Goal: Task Accomplishment & Management: Manage account settings

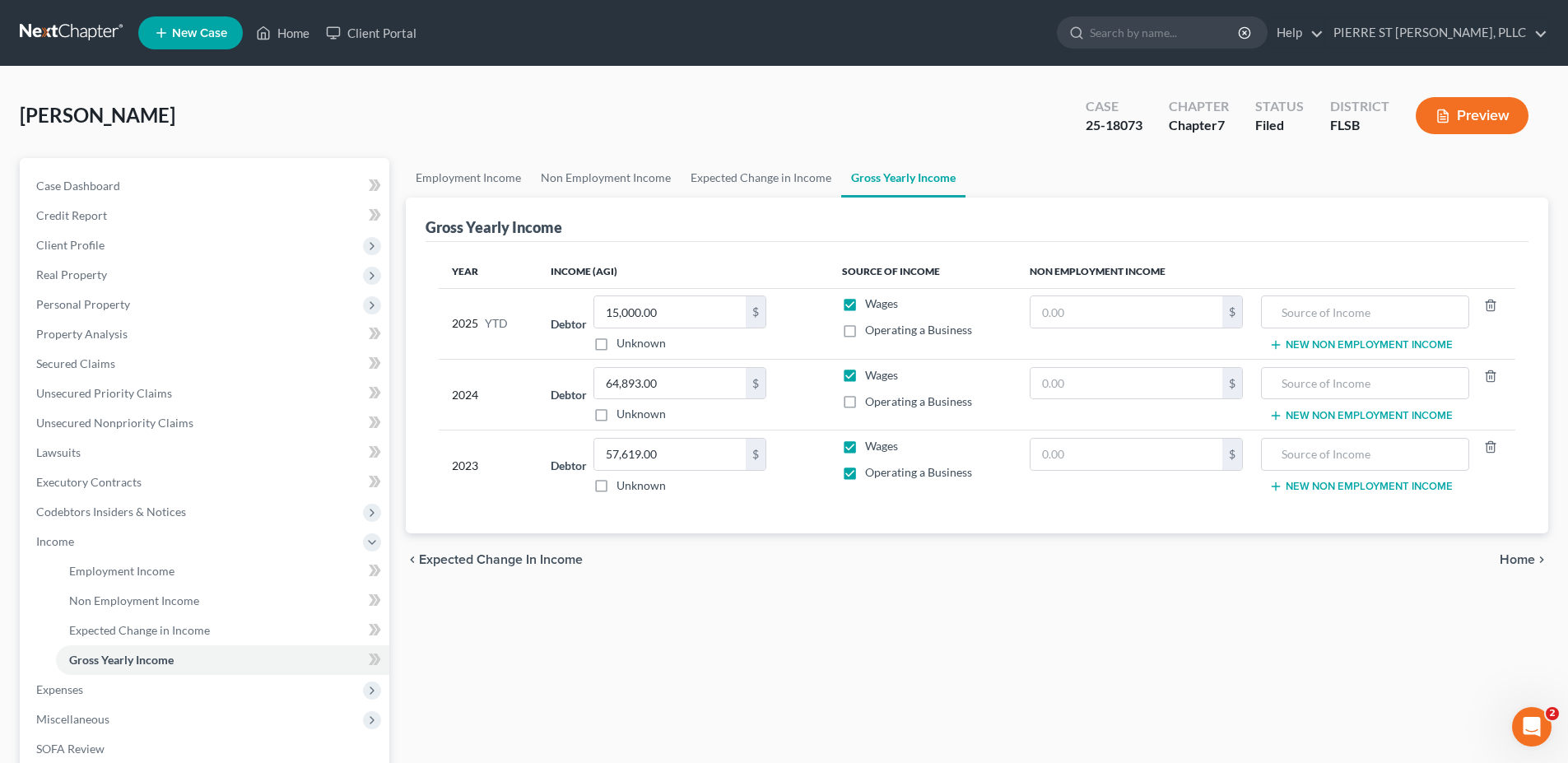
click at [801, 621] on div "Employment Income Non Employment Income Expected Change in Income Gross Yearly …" at bounding box center [977, 544] width 1159 height 773
click at [1461, 28] on link "PIERRE ST JEAN, PLLC" at bounding box center [1436, 32] width 222 height 29
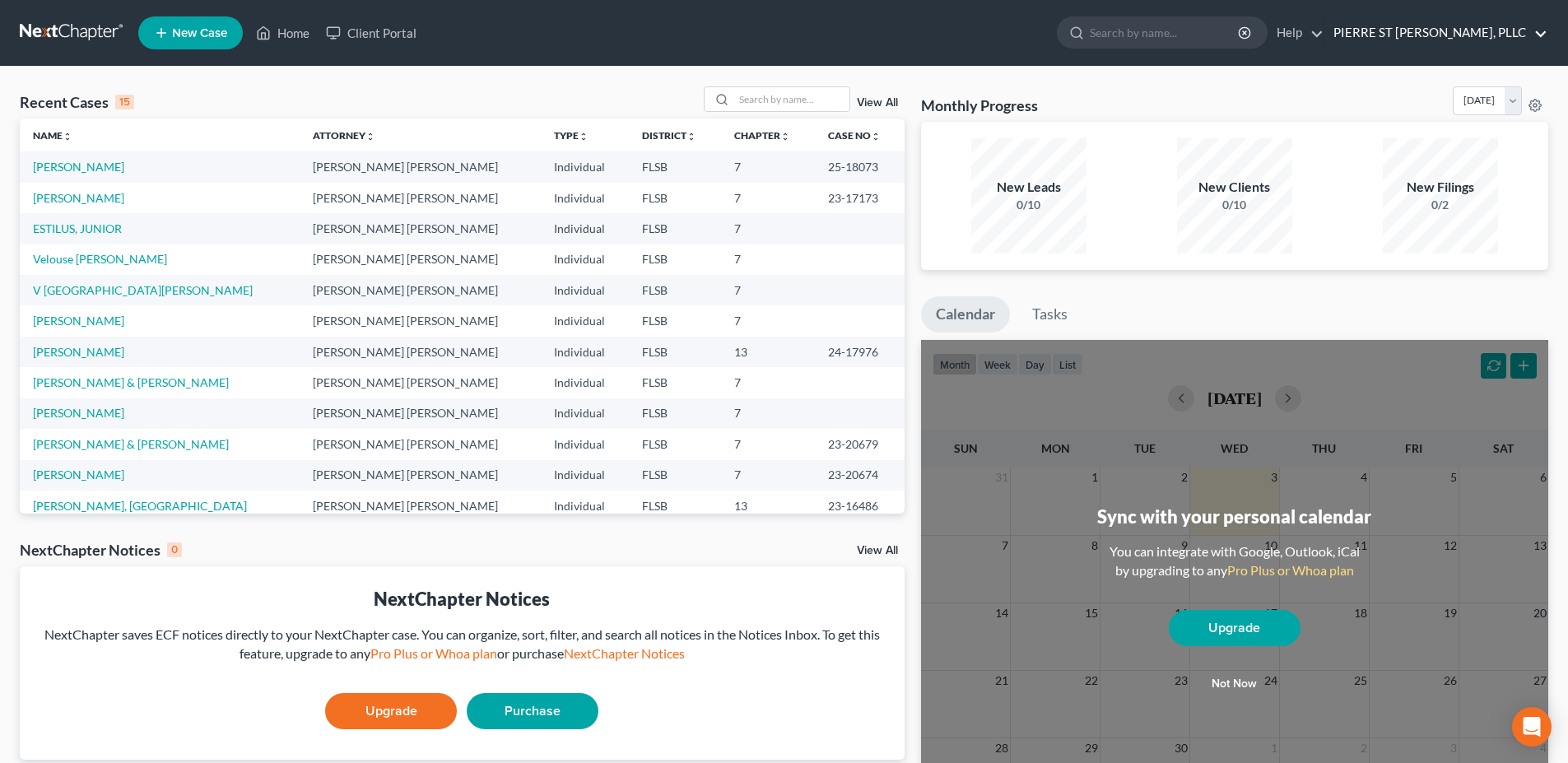
click at [1453, 31] on link "PIERRE ST [PERSON_NAME], PLLC" at bounding box center [1436, 32] width 222 height 29
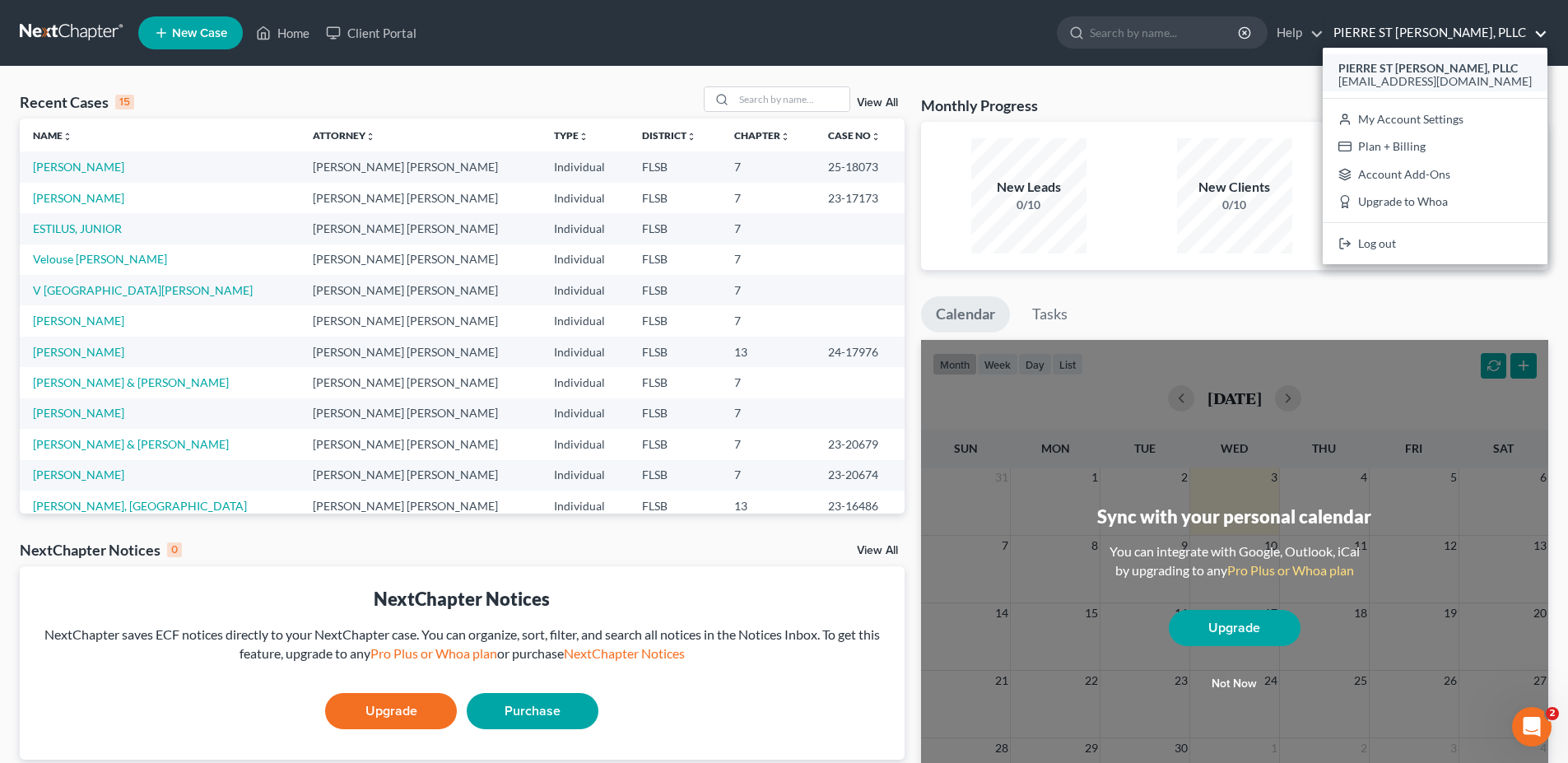
click at [1461, 78] on span "[EMAIL_ADDRESS][DOMAIN_NAME]" at bounding box center [1435, 81] width 194 height 14
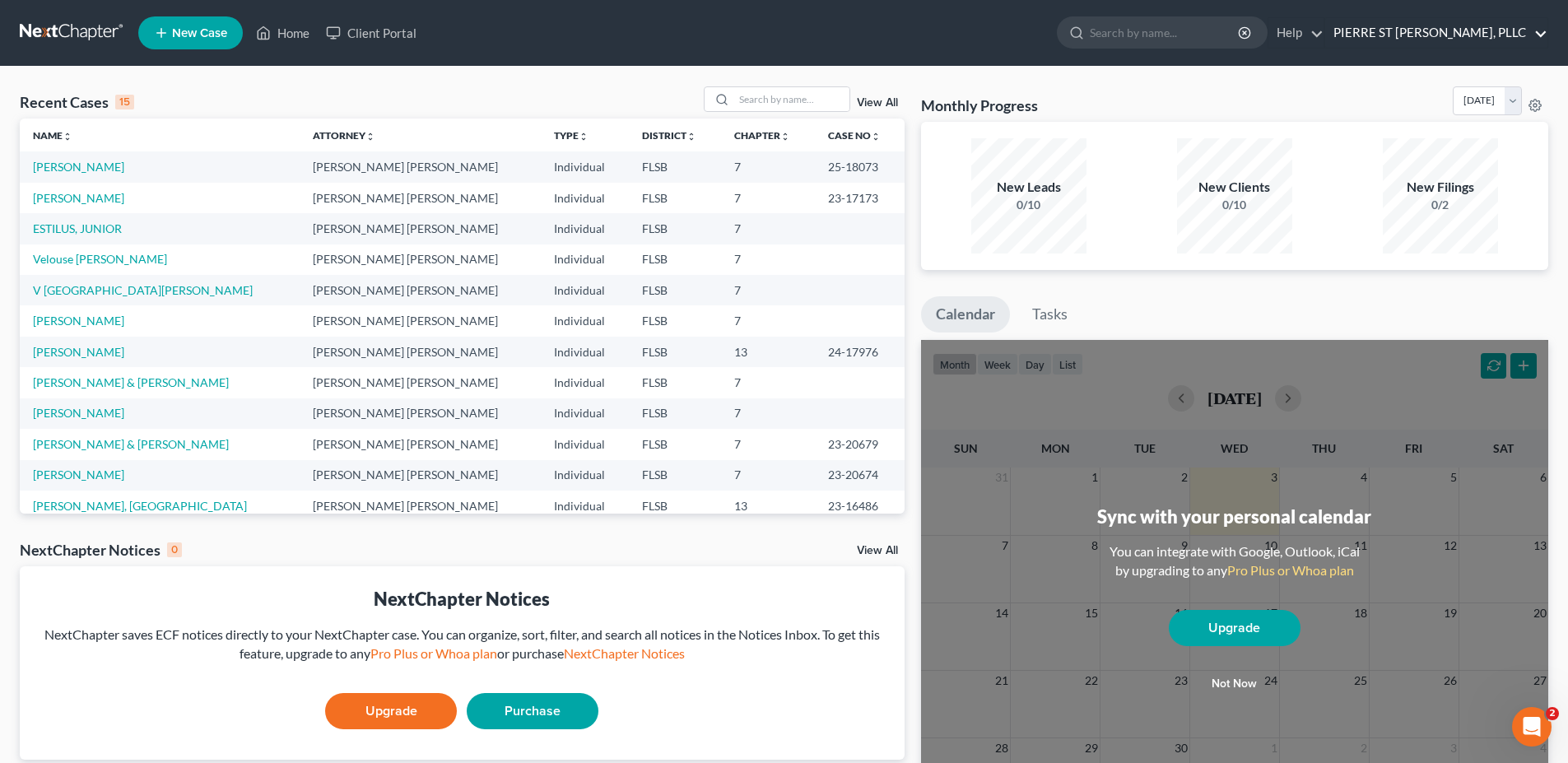
click at [1472, 37] on link "PIERRE ST [PERSON_NAME], PLLC" at bounding box center [1436, 32] width 222 height 29
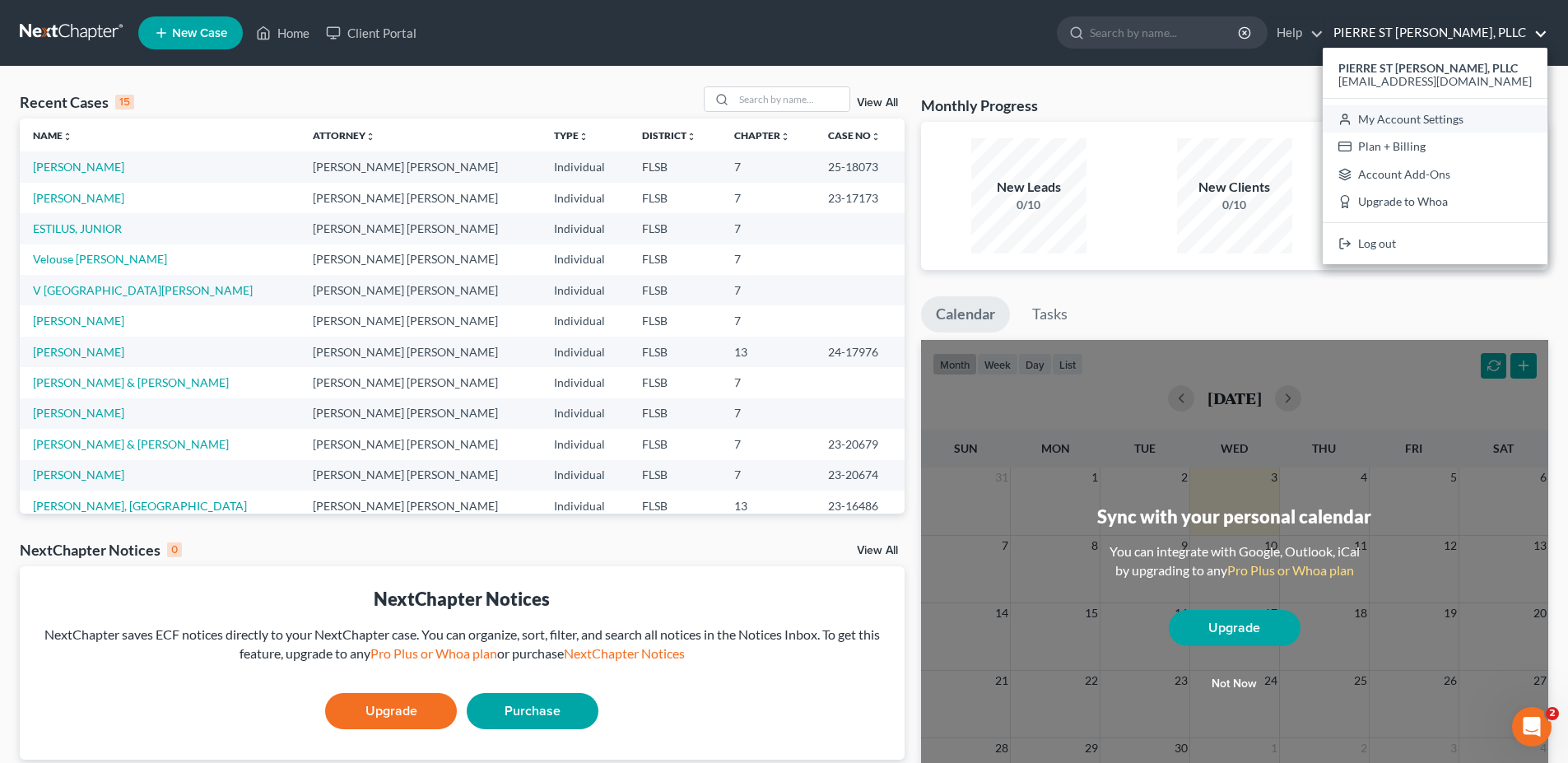
click at [1479, 122] on link "My Account Settings" at bounding box center [1434, 120] width 225 height 28
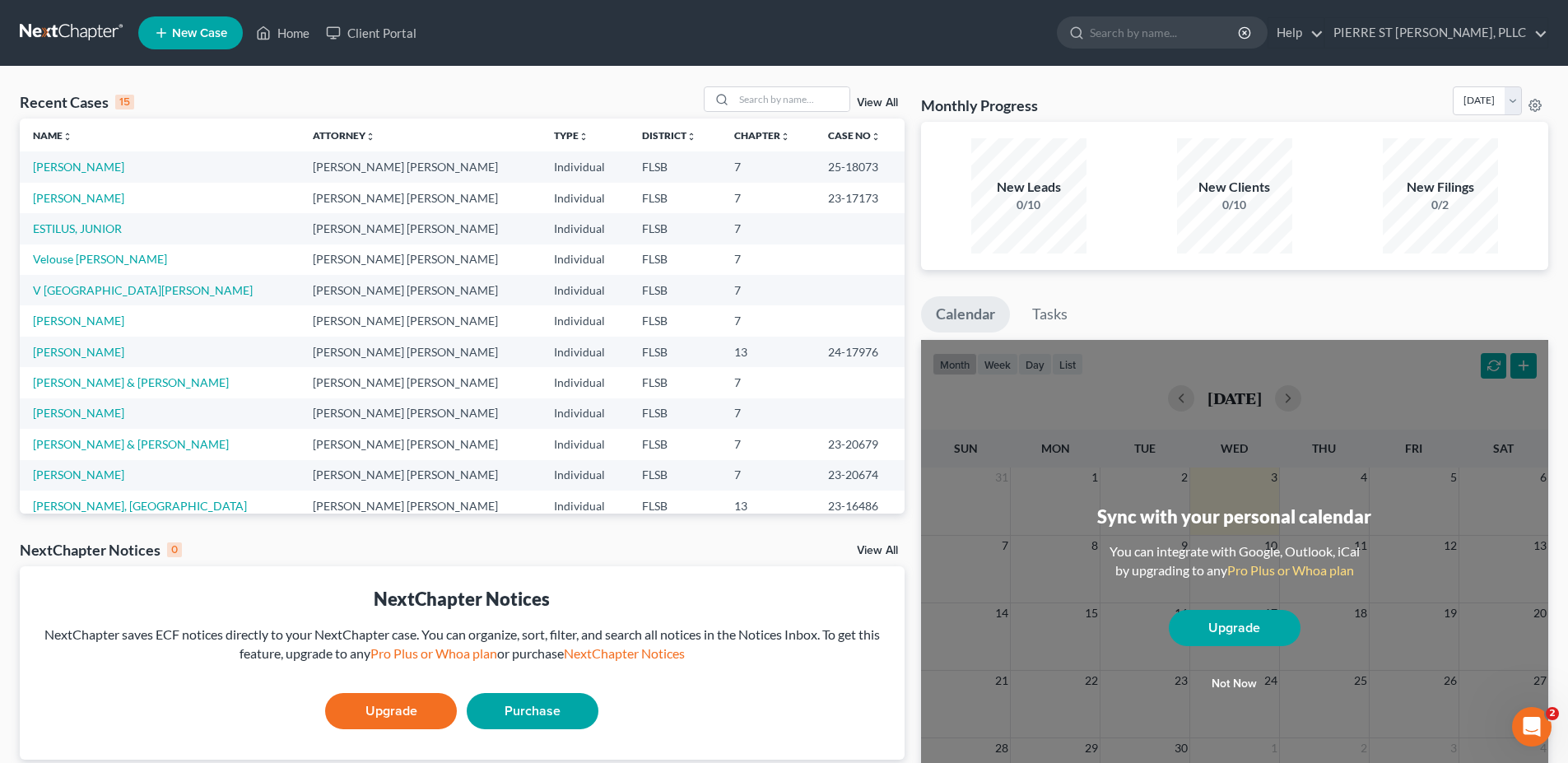
select select "24"
select select "9"
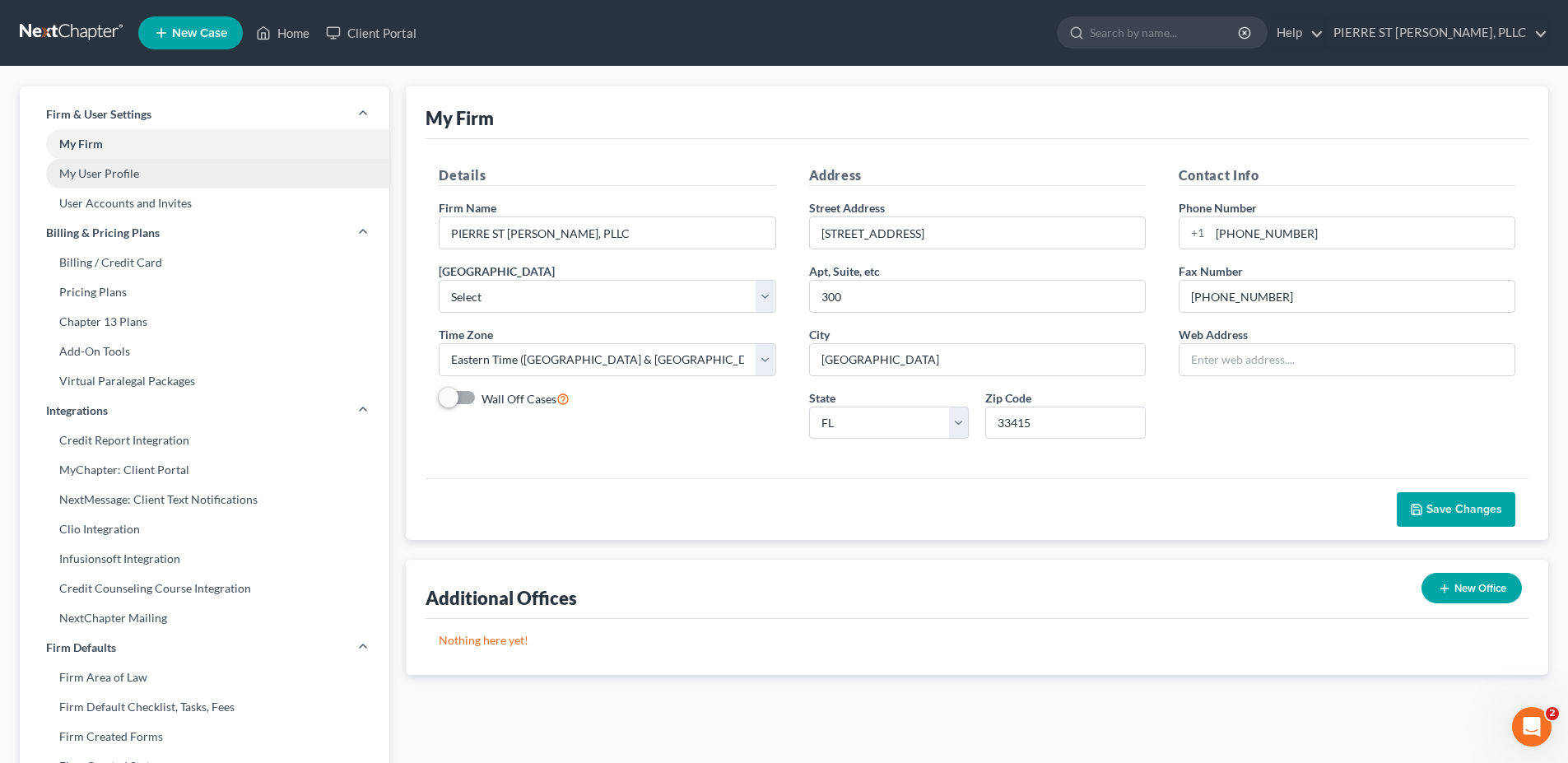
click at [114, 170] on link "My User Profile" at bounding box center [204, 173] width 369 height 29
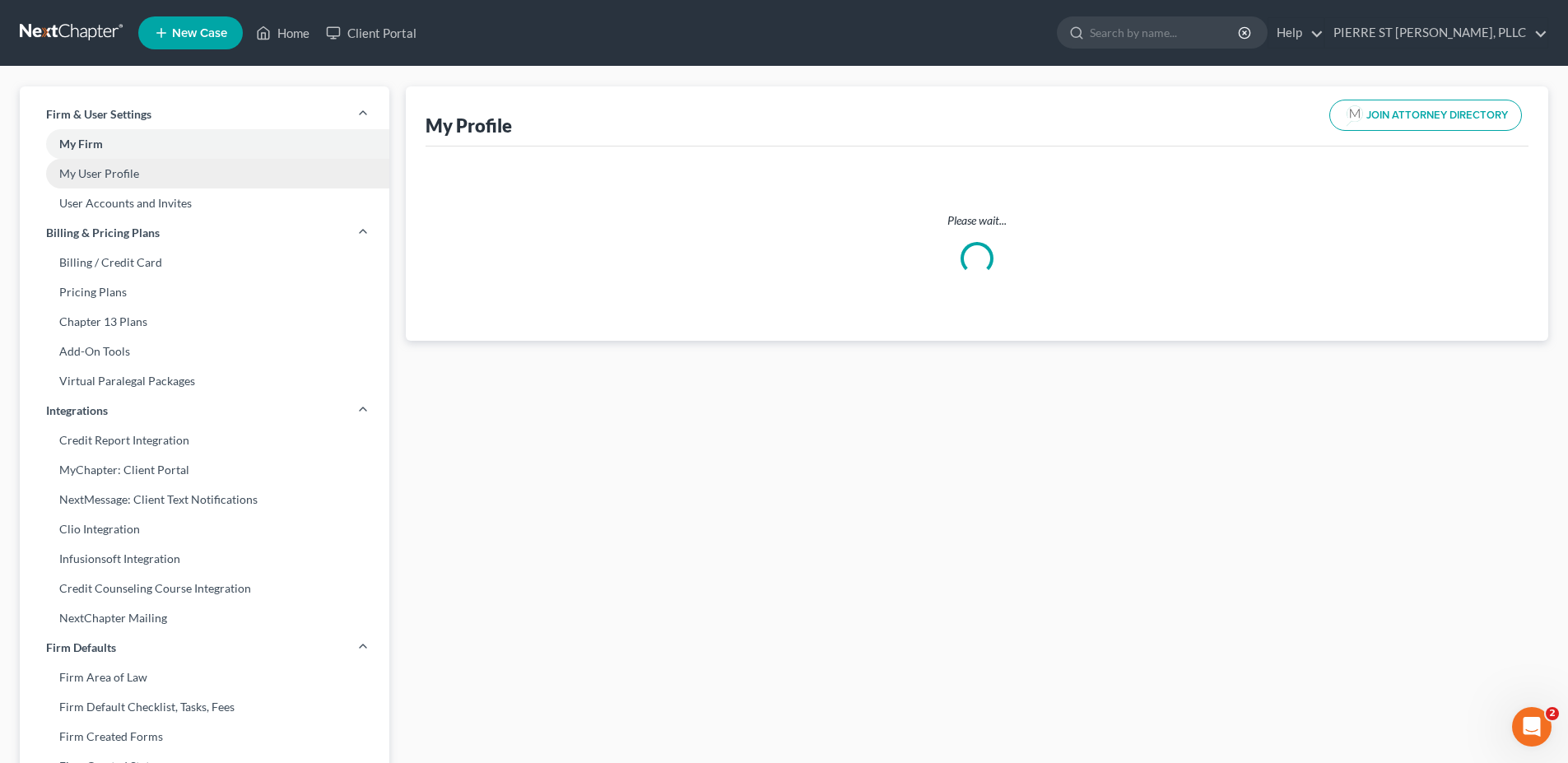
select select "9"
select select "17"
select select "attorney"
select select "0"
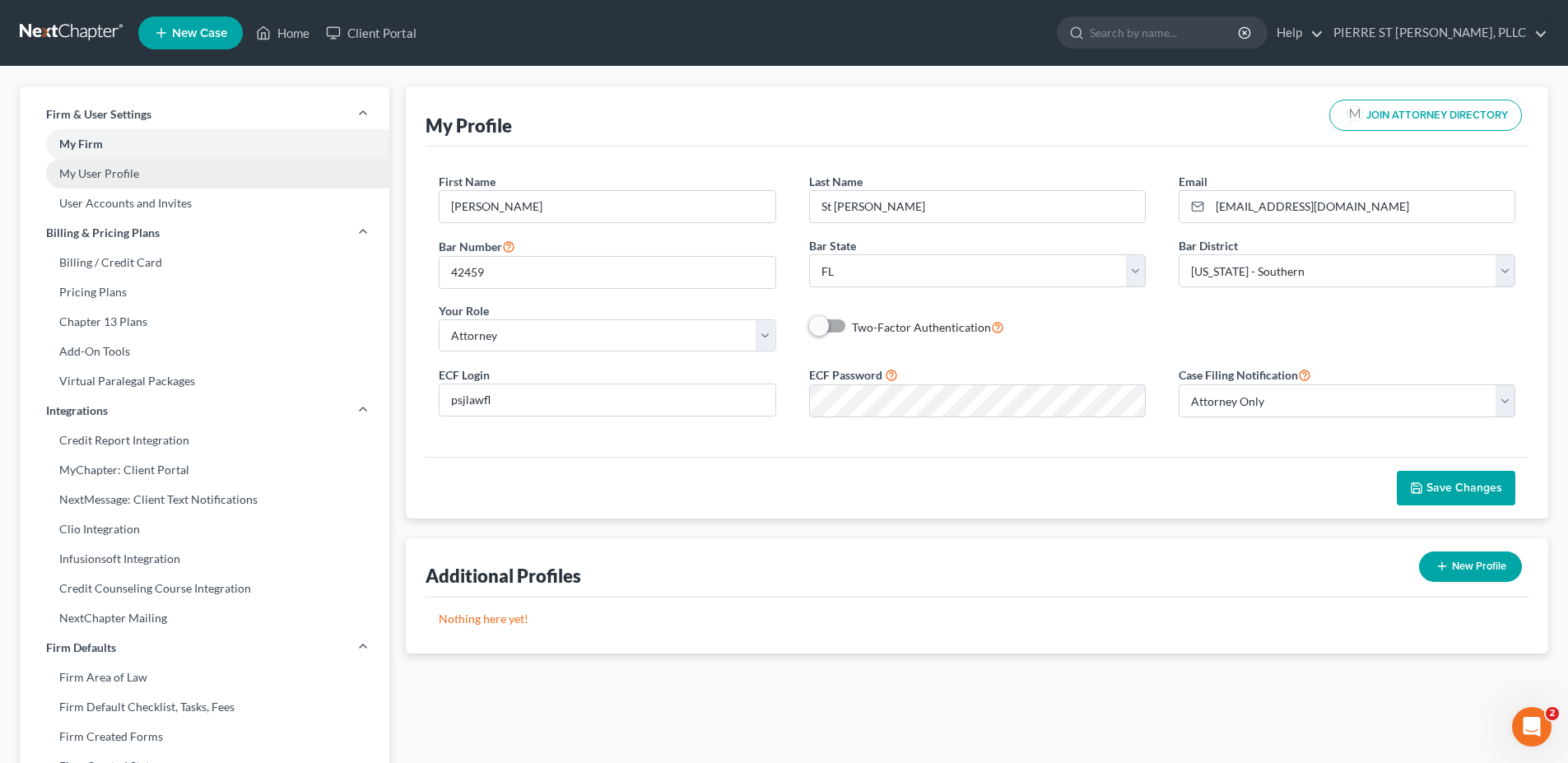
click at [115, 170] on link "My User Profile" at bounding box center [204, 173] width 369 height 29
click at [92, 139] on link "My Firm" at bounding box center [204, 144] width 369 height 29
select select "17"
select select "24"
select select "9"
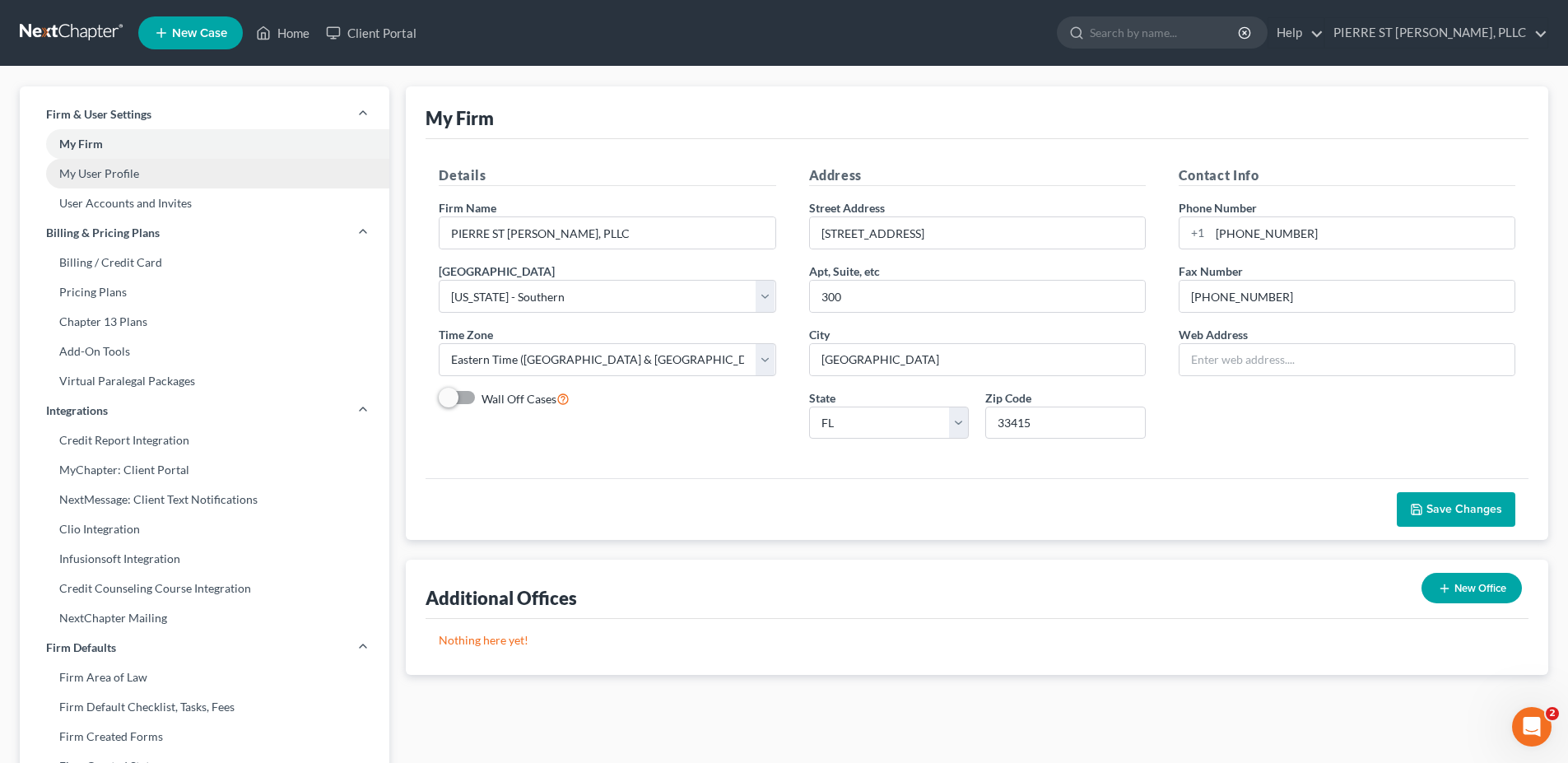
click at [110, 171] on link "My User Profile" at bounding box center [204, 173] width 369 height 29
select select "9"
select select "17"
select select "attorney"
select select "0"
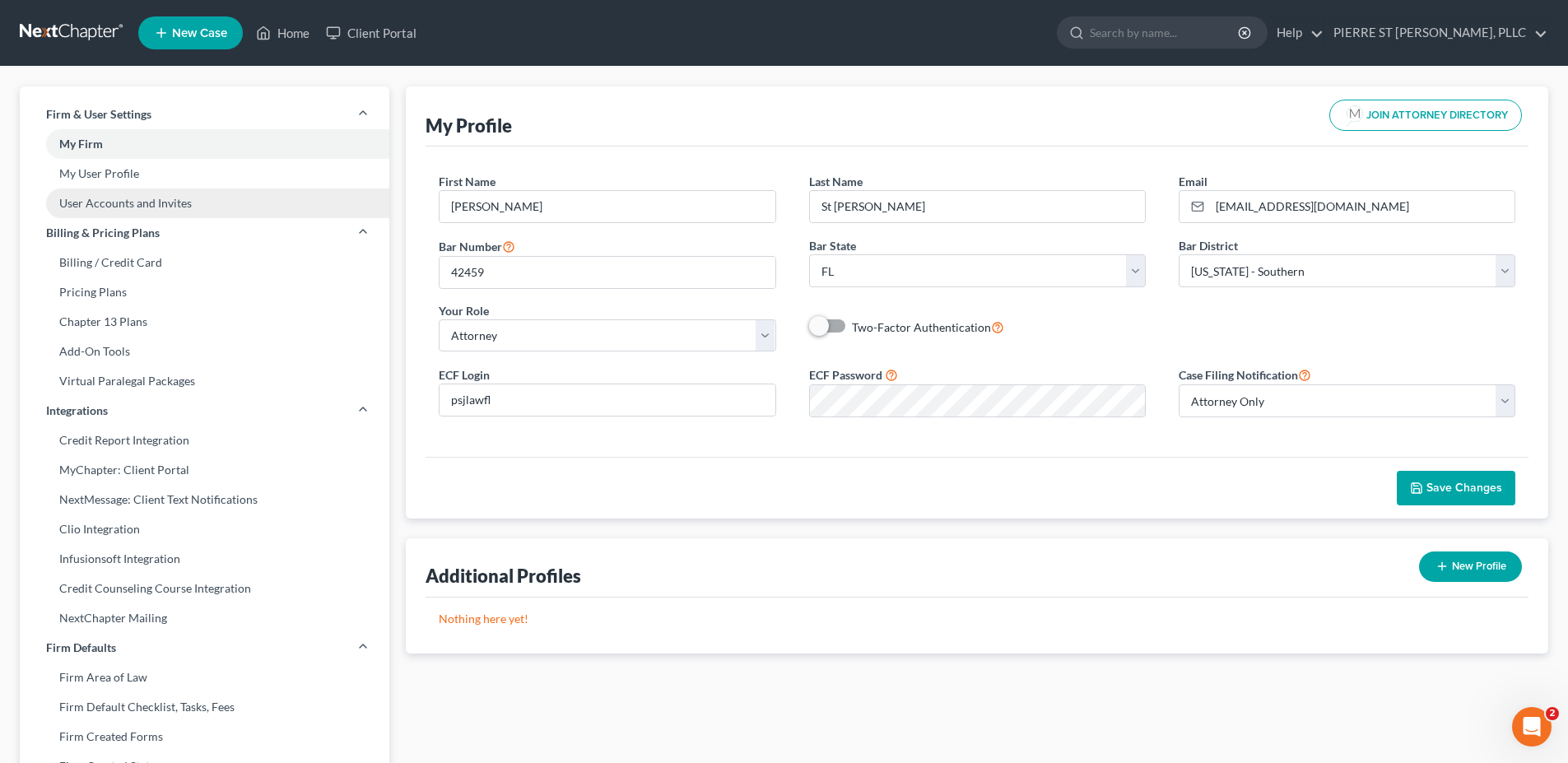
click at [111, 197] on link "User Accounts and Invites" at bounding box center [204, 203] width 369 height 29
select select "0"
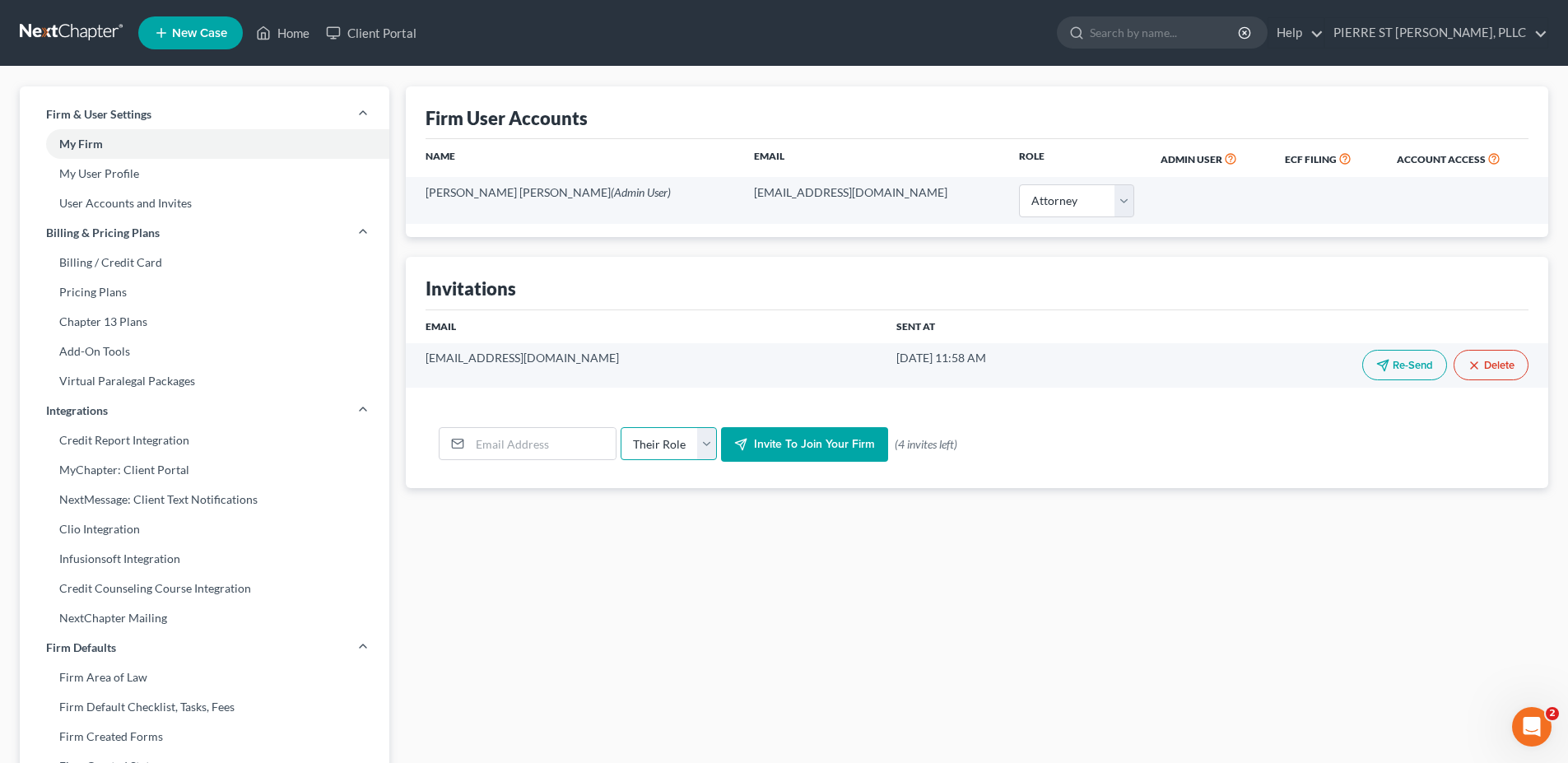
click at [697, 436] on select "Their Role Attorney Paralegal Assistant" at bounding box center [669, 443] width 96 height 33
select select "assistant"
click at [621, 427] on select "Their Role Attorney Paralegal Assistant" at bounding box center [669, 443] width 96 height 33
click at [796, 440] on span "Invite to join your firm" at bounding box center [814, 444] width 121 height 14
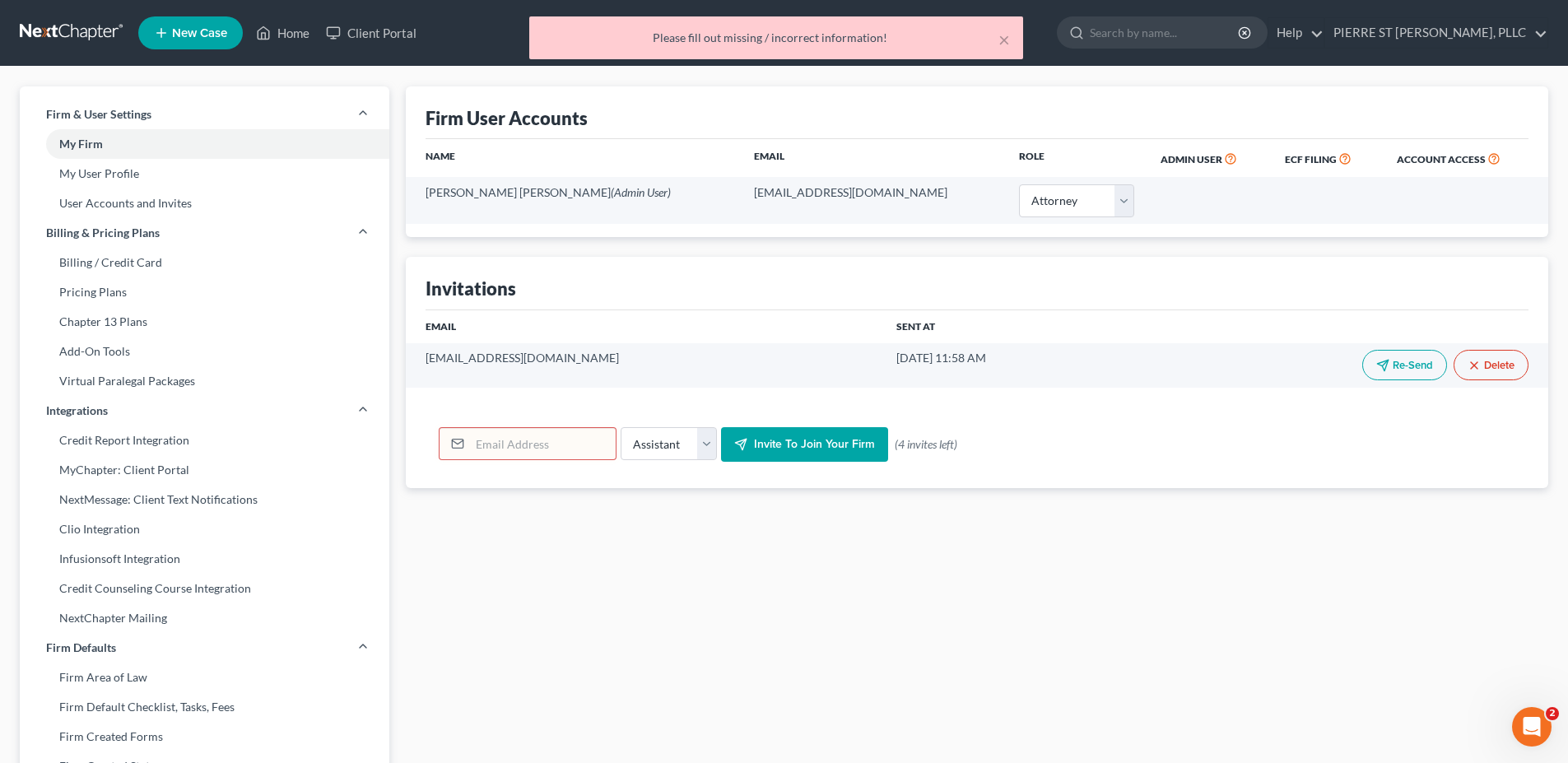
click at [582, 440] on input "email" at bounding box center [542, 443] width 146 height 31
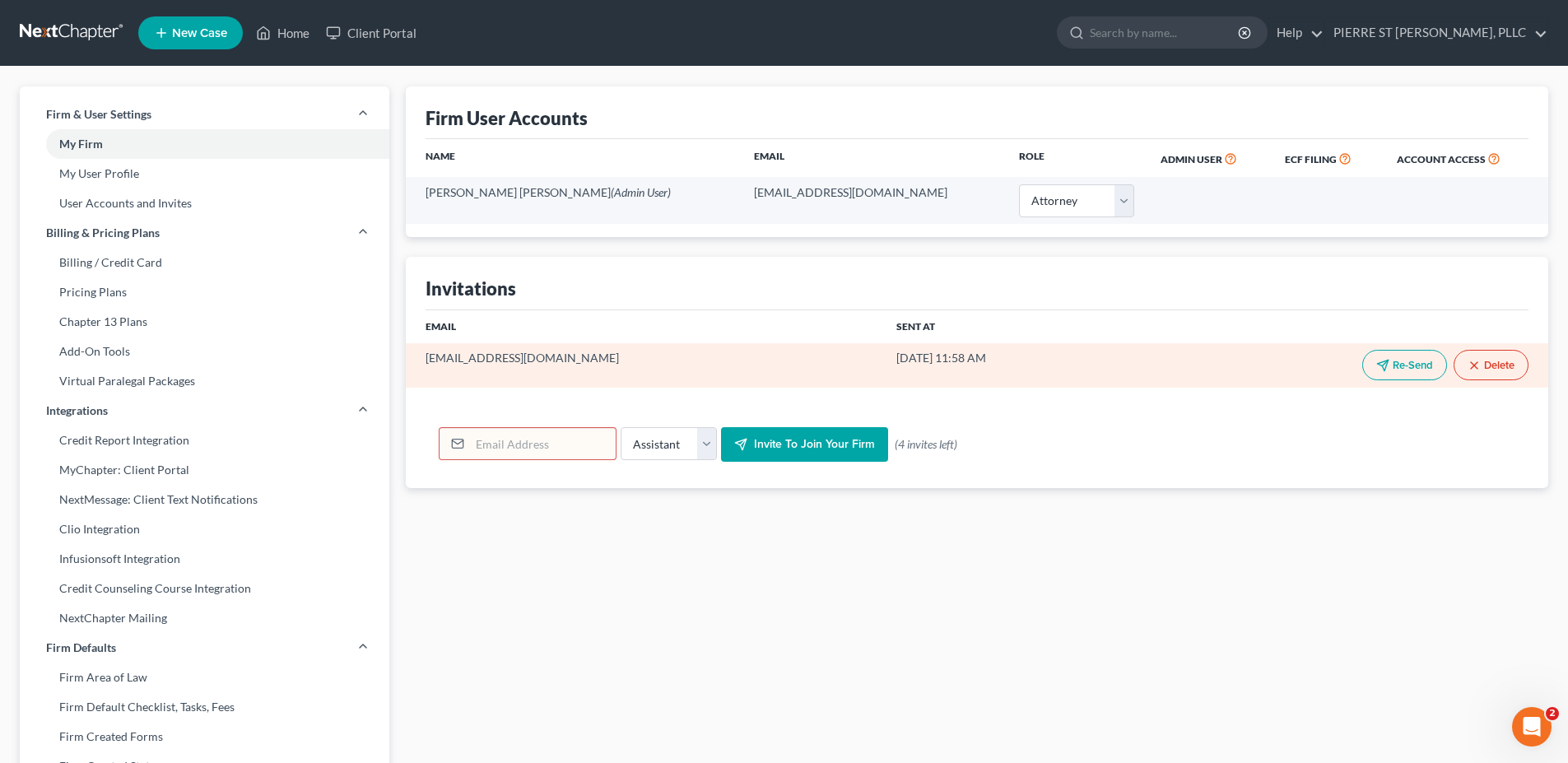
click at [1409, 368] on button "Re-Send" at bounding box center [1404, 365] width 84 height 30
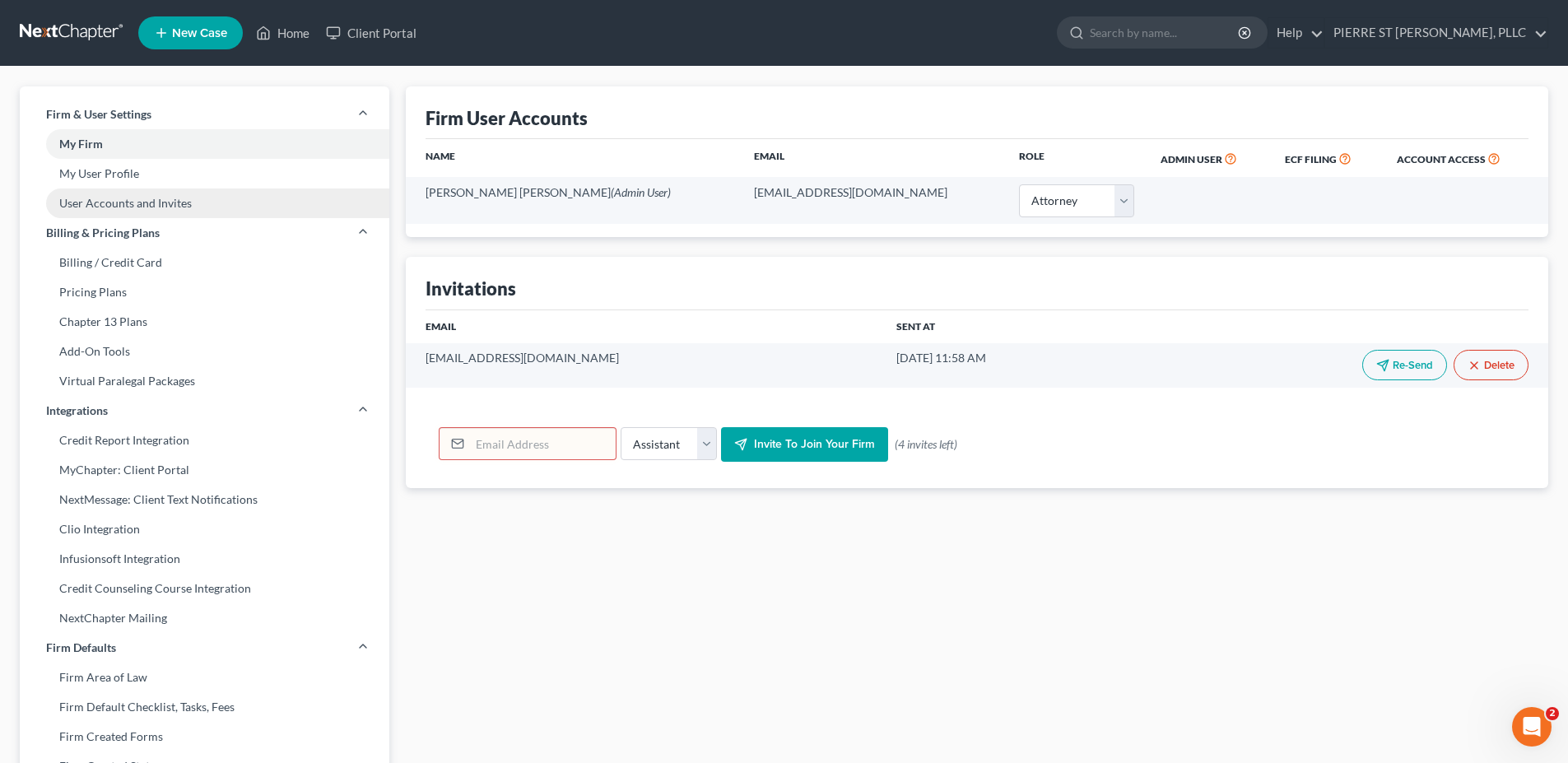
click at [102, 204] on link "User Accounts and Invites" at bounding box center [204, 203] width 369 height 29
click at [103, 173] on link "My User Profile" at bounding box center [204, 173] width 369 height 29
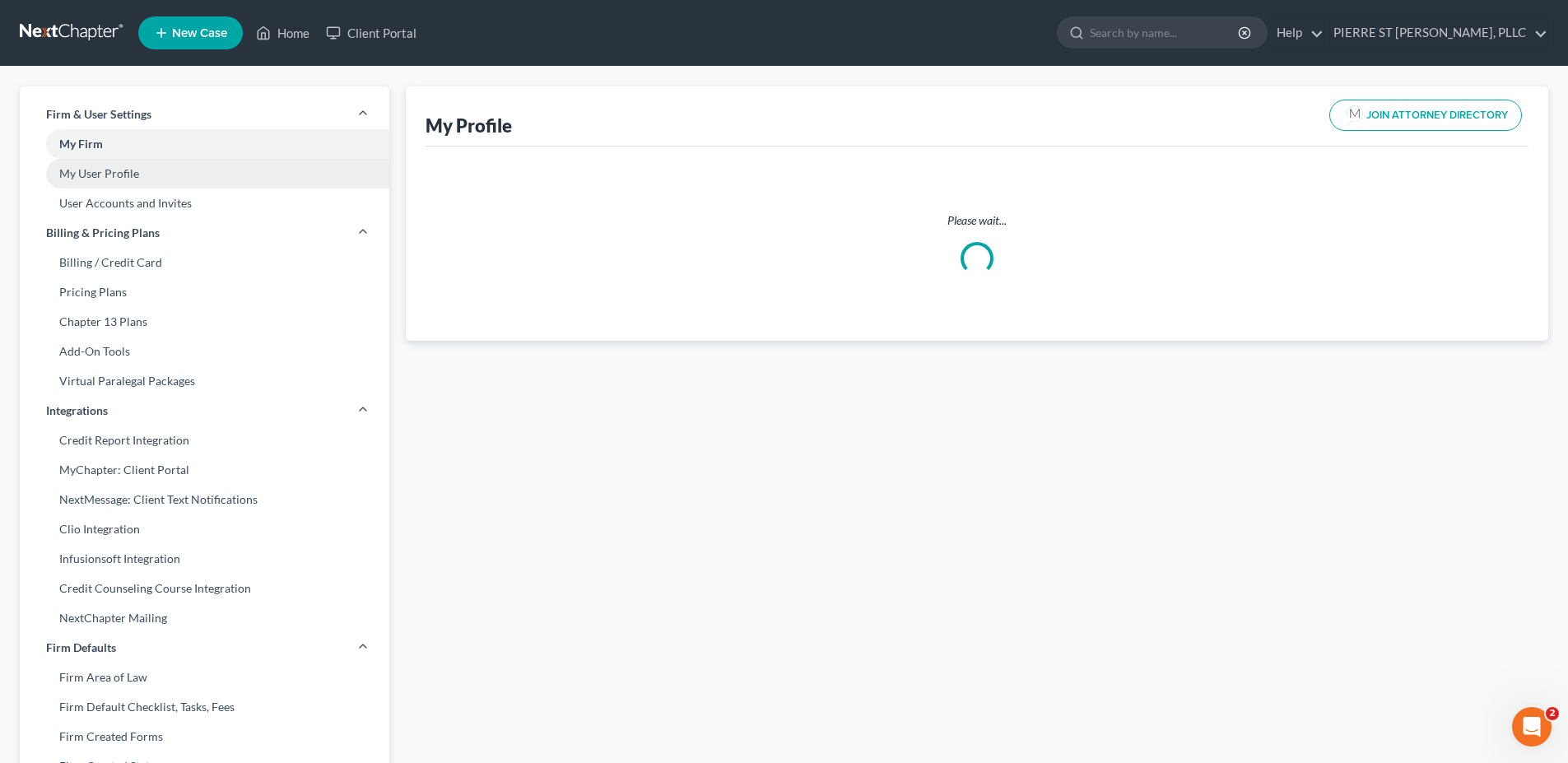
select select "9"
select select "17"
select select "attorney"
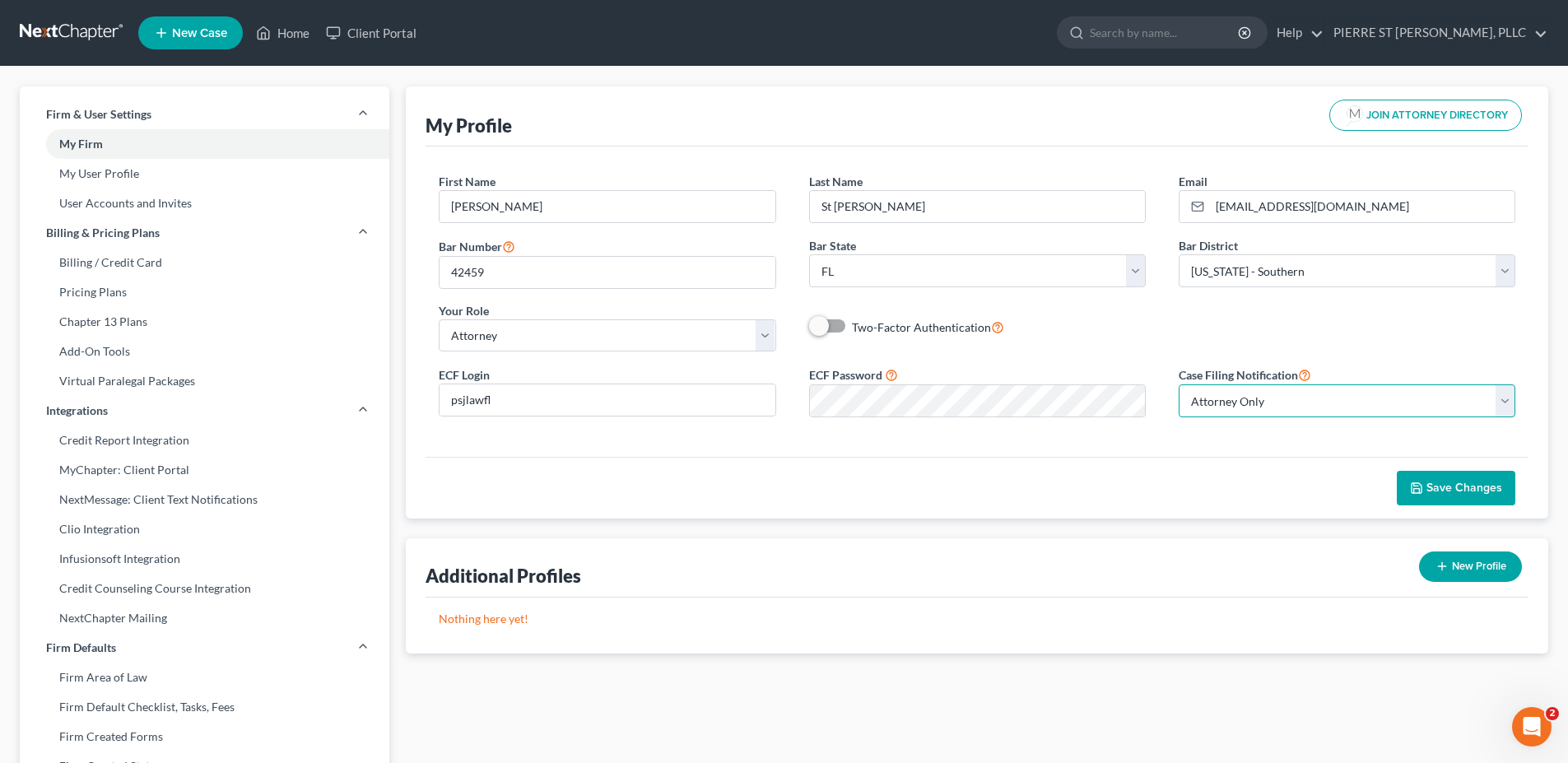
click at [1280, 406] on select "Select Attorney Only Attorney And Other Other Only" at bounding box center [1346, 401] width 337 height 33
select select "1"
click at [1178, 385] on select "Select Attorney Only Attorney And Other Other Only" at bounding box center [1346, 401] width 337 height 33
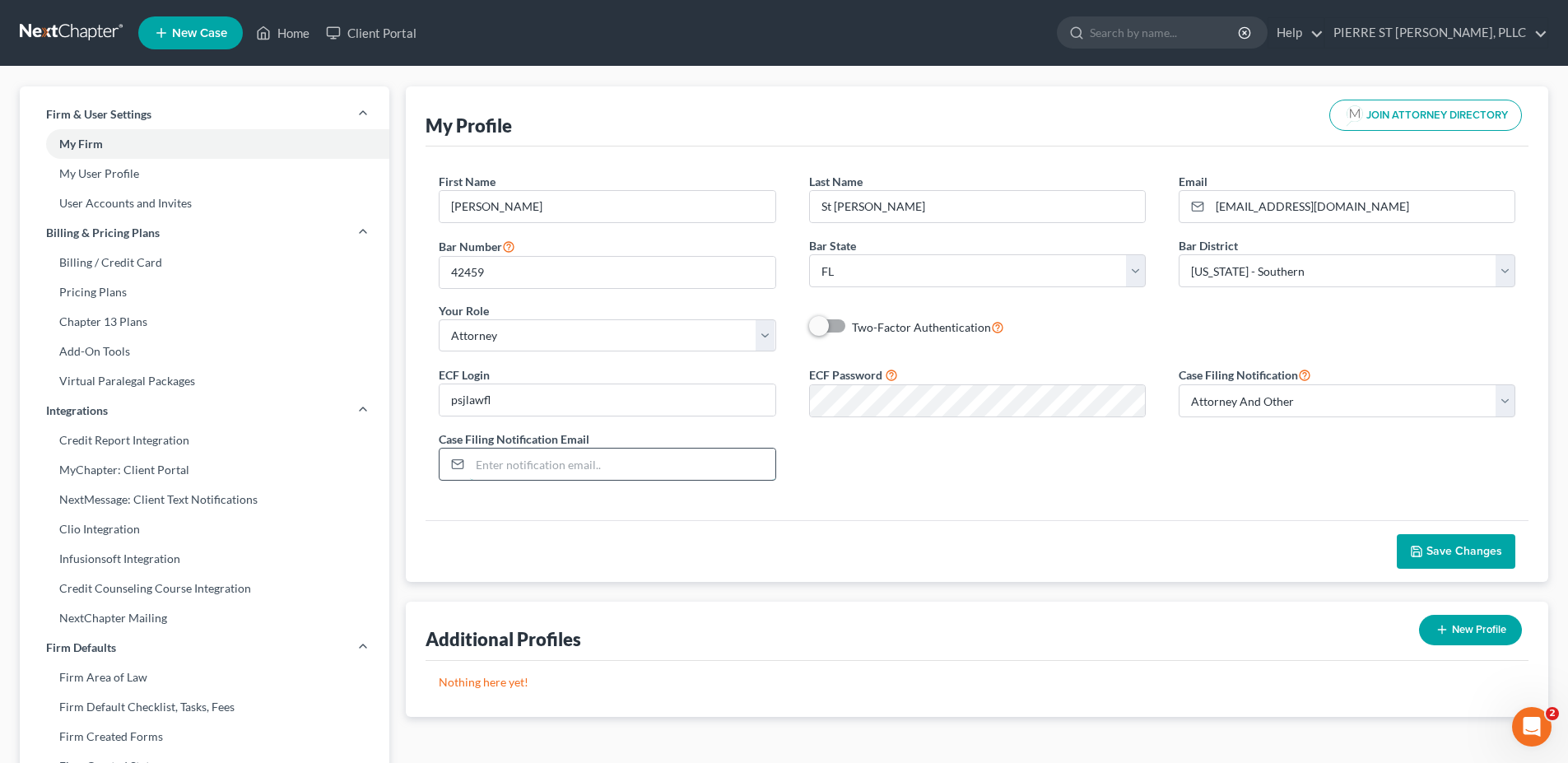
click at [580, 456] on input "email" at bounding box center [622, 464] width 305 height 31
type input "jjulmis@pierrestjeanlaw.com"
click at [1193, 481] on div "ECF Login psjlawfl ECF Password Case Filing Notification Select Attorney Only A…" at bounding box center [976, 430] width 1109 height 130
click at [1491, 557] on span "Save Changes" at bounding box center [1463, 552] width 75 height 14
click at [84, 167] on link "My User Profile" at bounding box center [204, 173] width 369 height 29
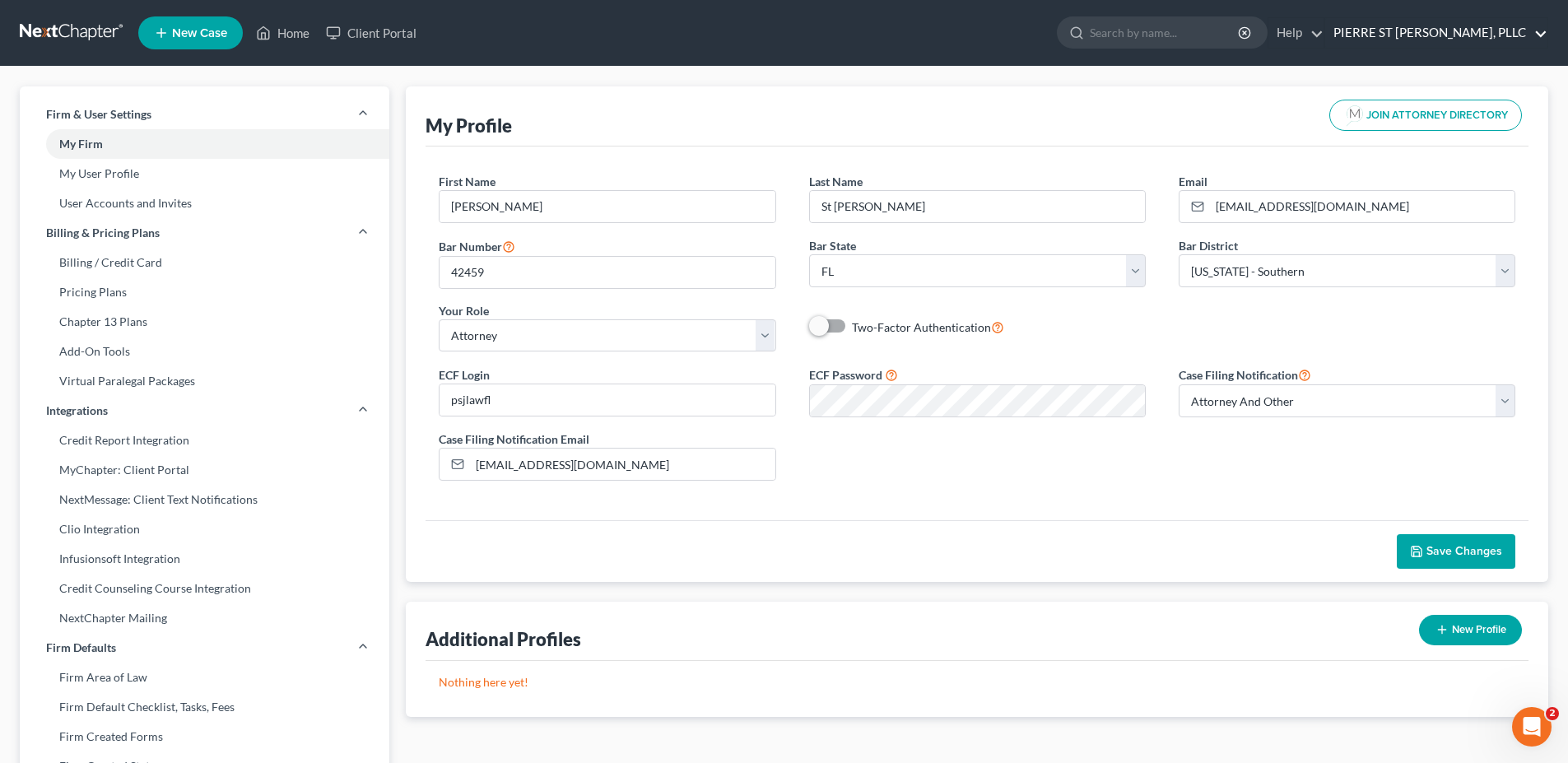
click at [1434, 24] on link "PIERRE ST [PERSON_NAME], PLLC" at bounding box center [1436, 32] width 222 height 29
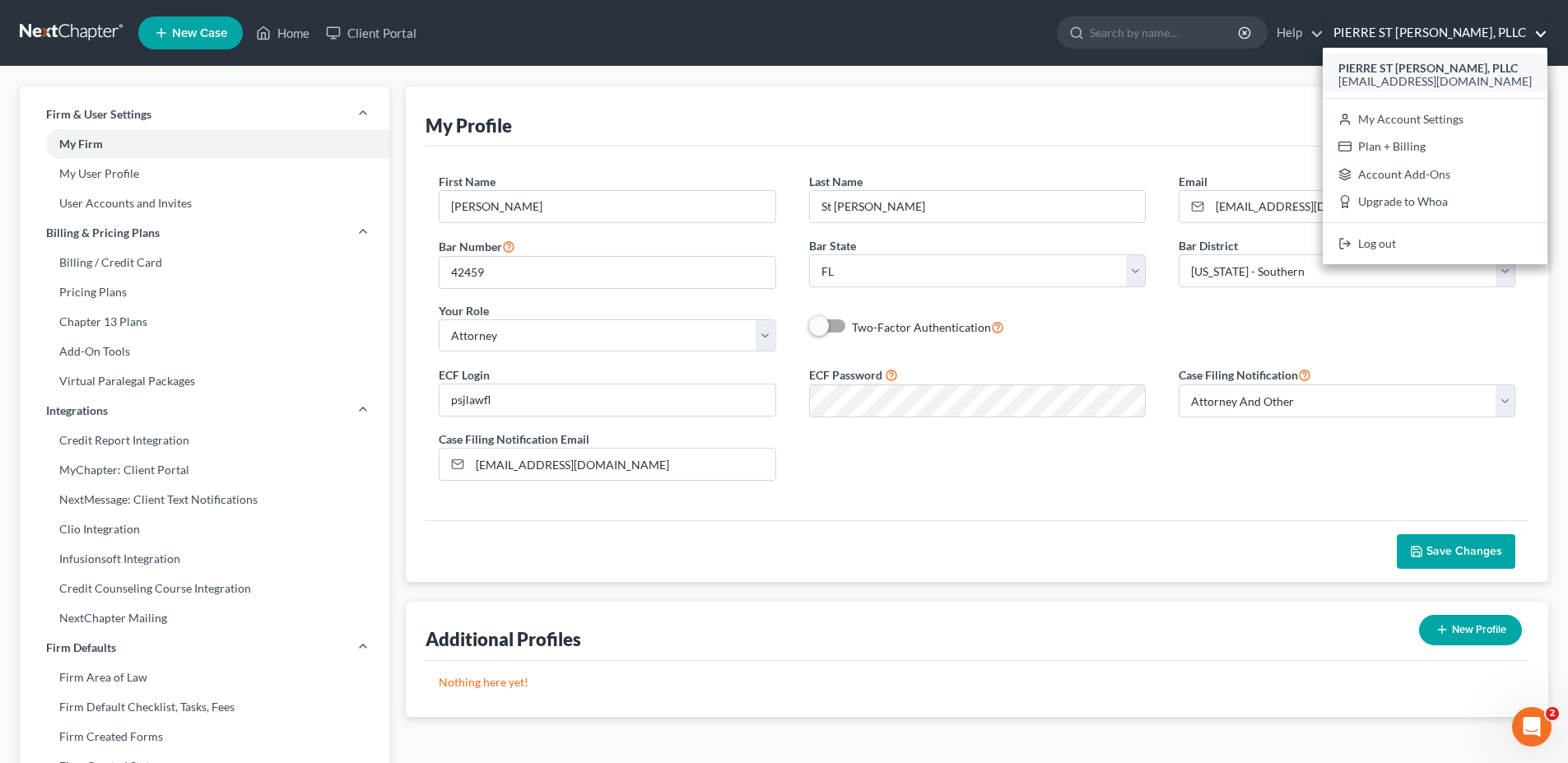
click at [1456, 76] on span "[EMAIL_ADDRESS][DOMAIN_NAME]" at bounding box center [1435, 81] width 194 height 14
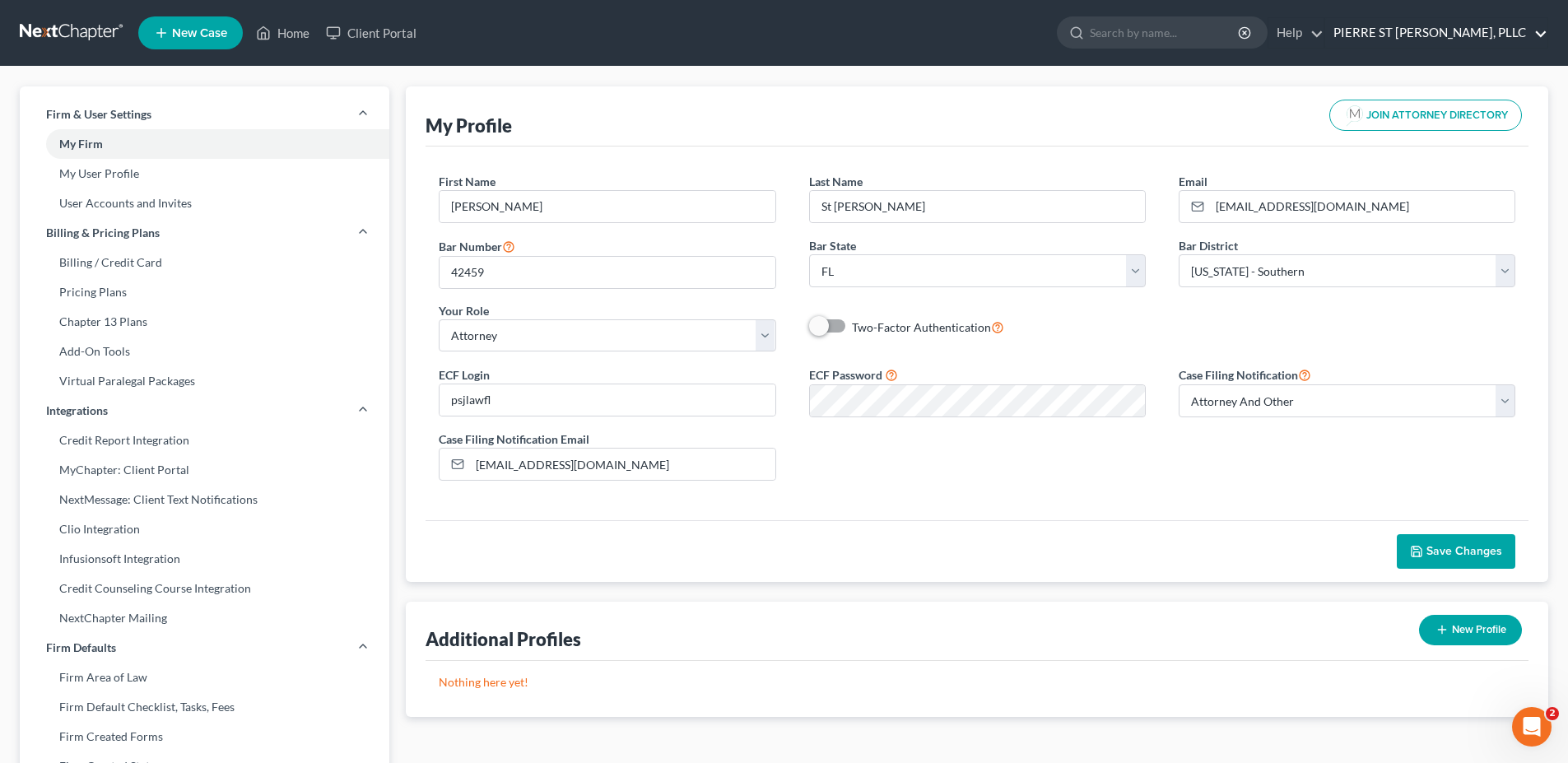
click at [1441, 33] on link "PIERRE ST [PERSON_NAME], PLLC" at bounding box center [1436, 32] width 222 height 29
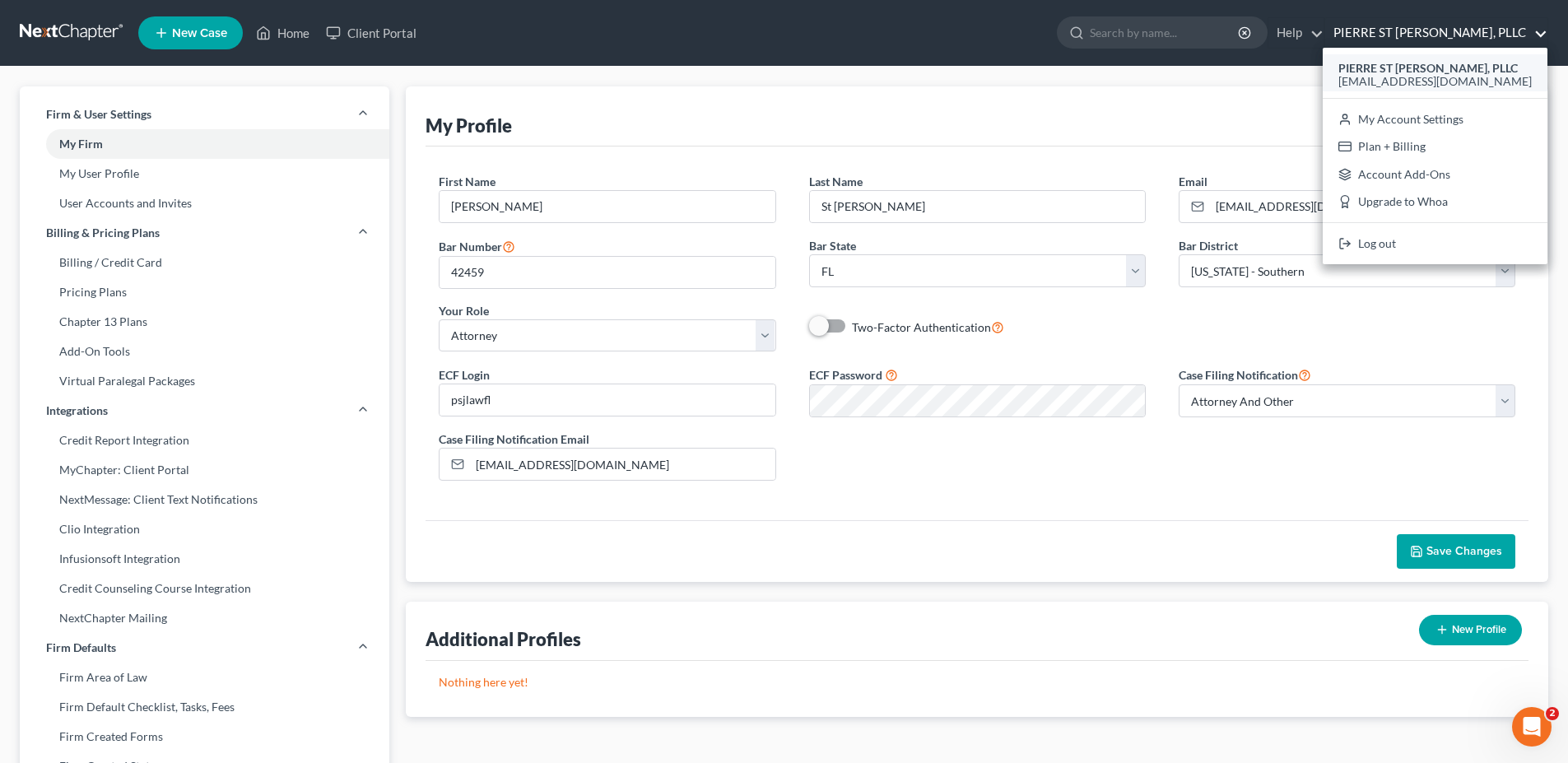
click at [1434, 74] on span "[EMAIL_ADDRESS][DOMAIN_NAME]" at bounding box center [1435, 81] width 194 height 14
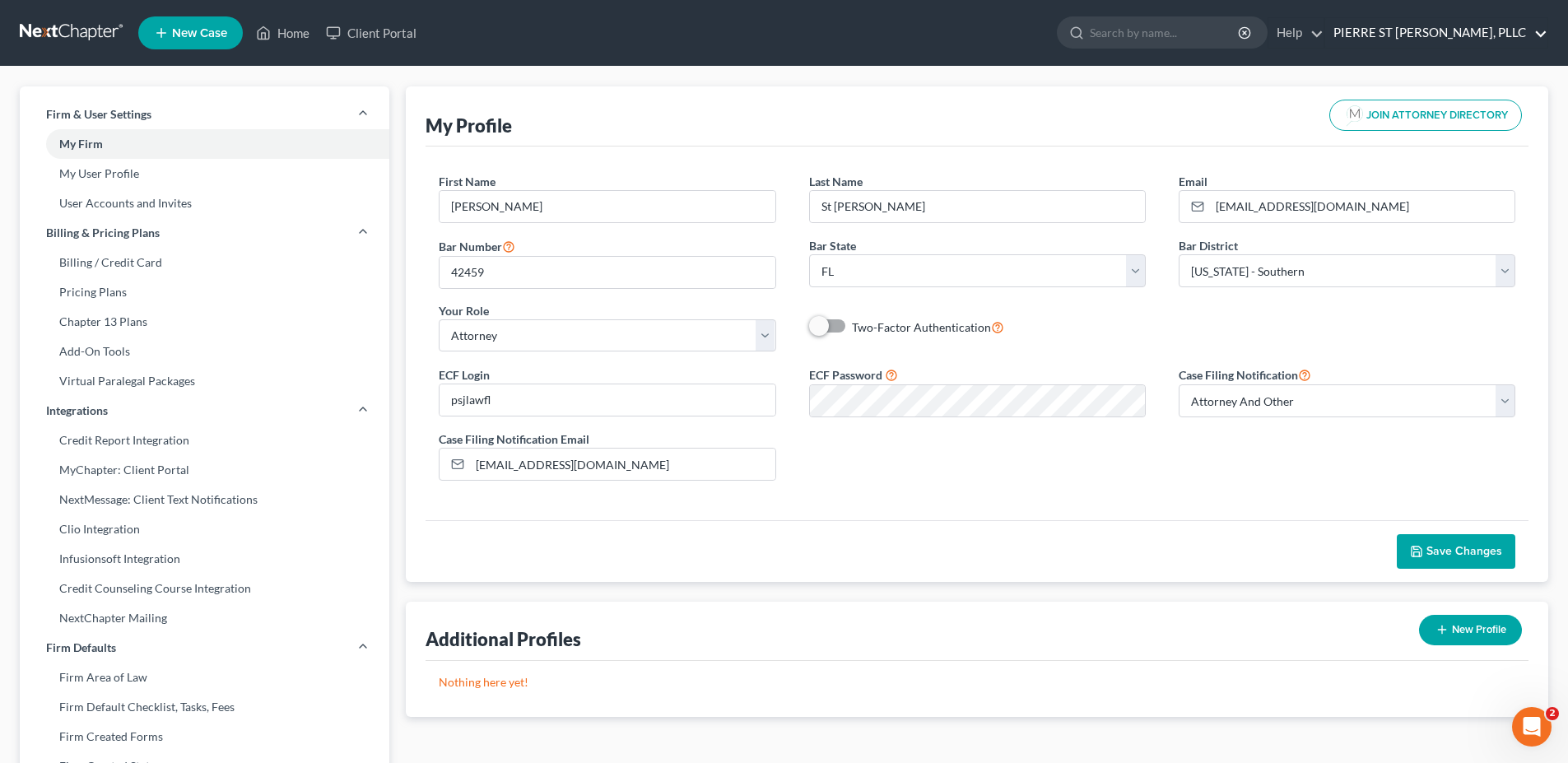
click at [1434, 32] on link "PIERRE ST [PERSON_NAME], PLLC" at bounding box center [1436, 32] width 222 height 29
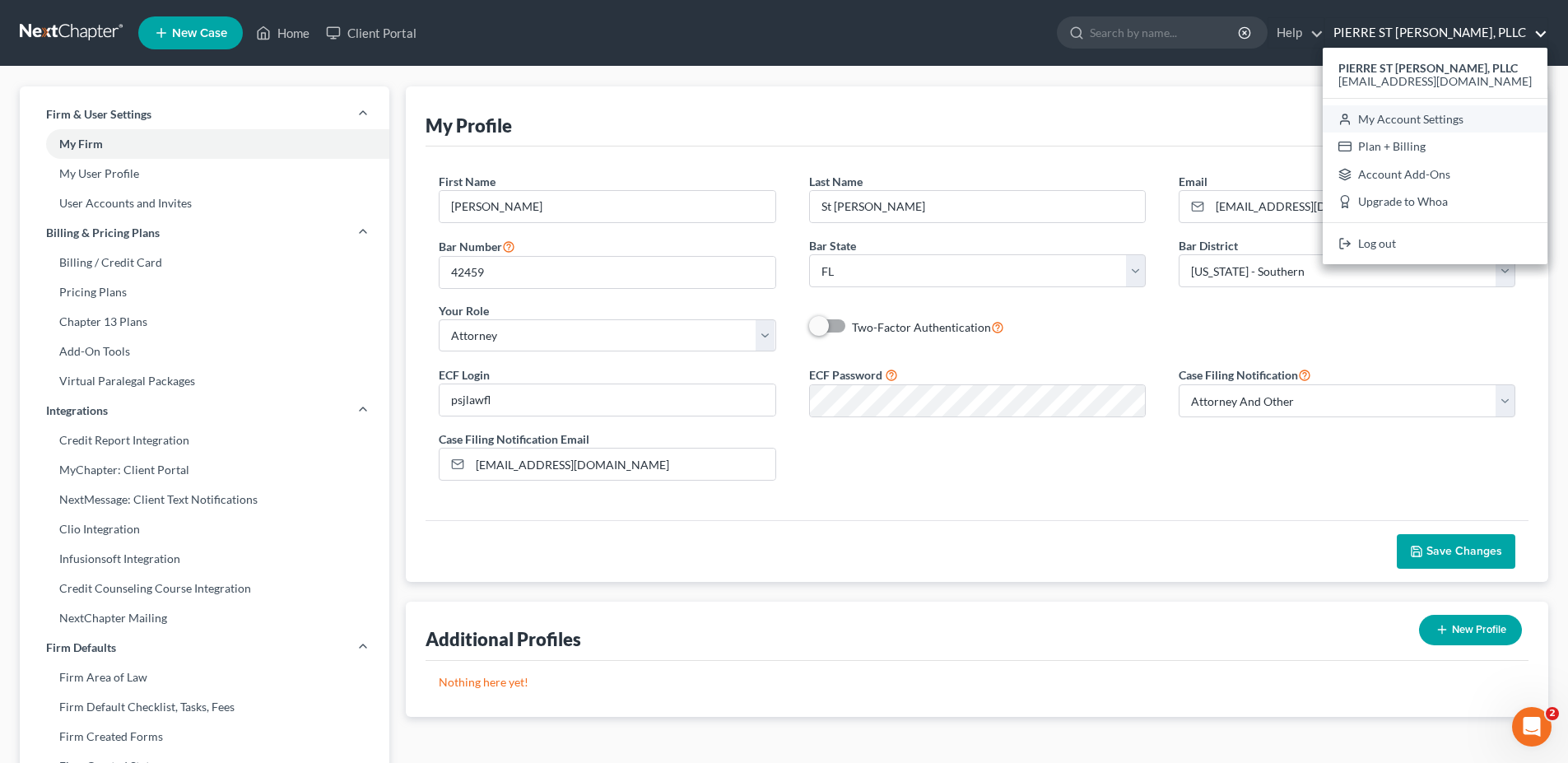
click at [1463, 114] on link "My Account Settings" at bounding box center [1434, 120] width 225 height 28
select select "17"
select select "24"
select select "9"
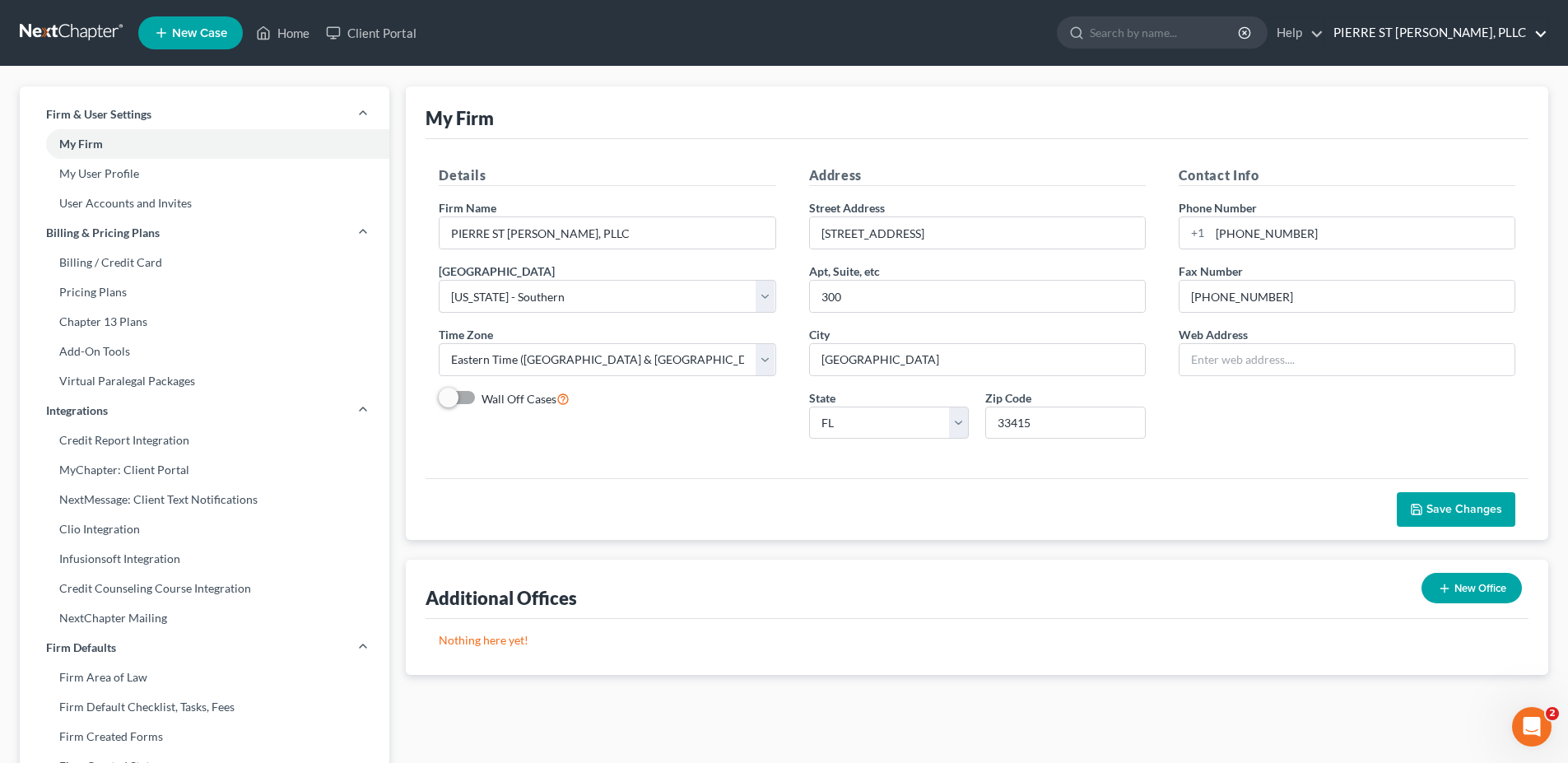
click at [1460, 33] on link "PIERRE ST [PERSON_NAME], PLLC" at bounding box center [1436, 32] width 222 height 29
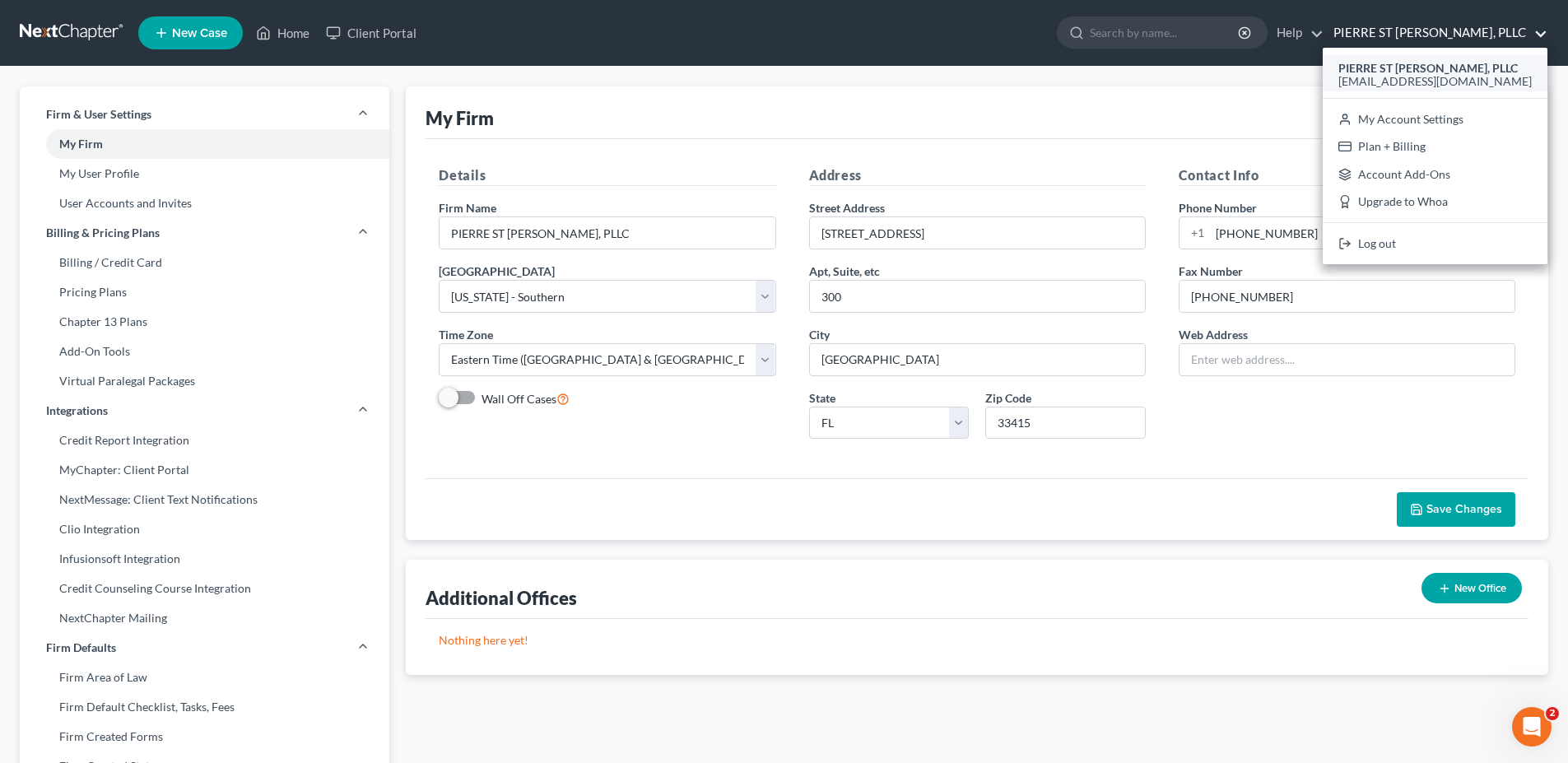
click at [1456, 68] on strong "PIERRE ST [PERSON_NAME], PLLC" at bounding box center [1428, 68] width 179 height 14
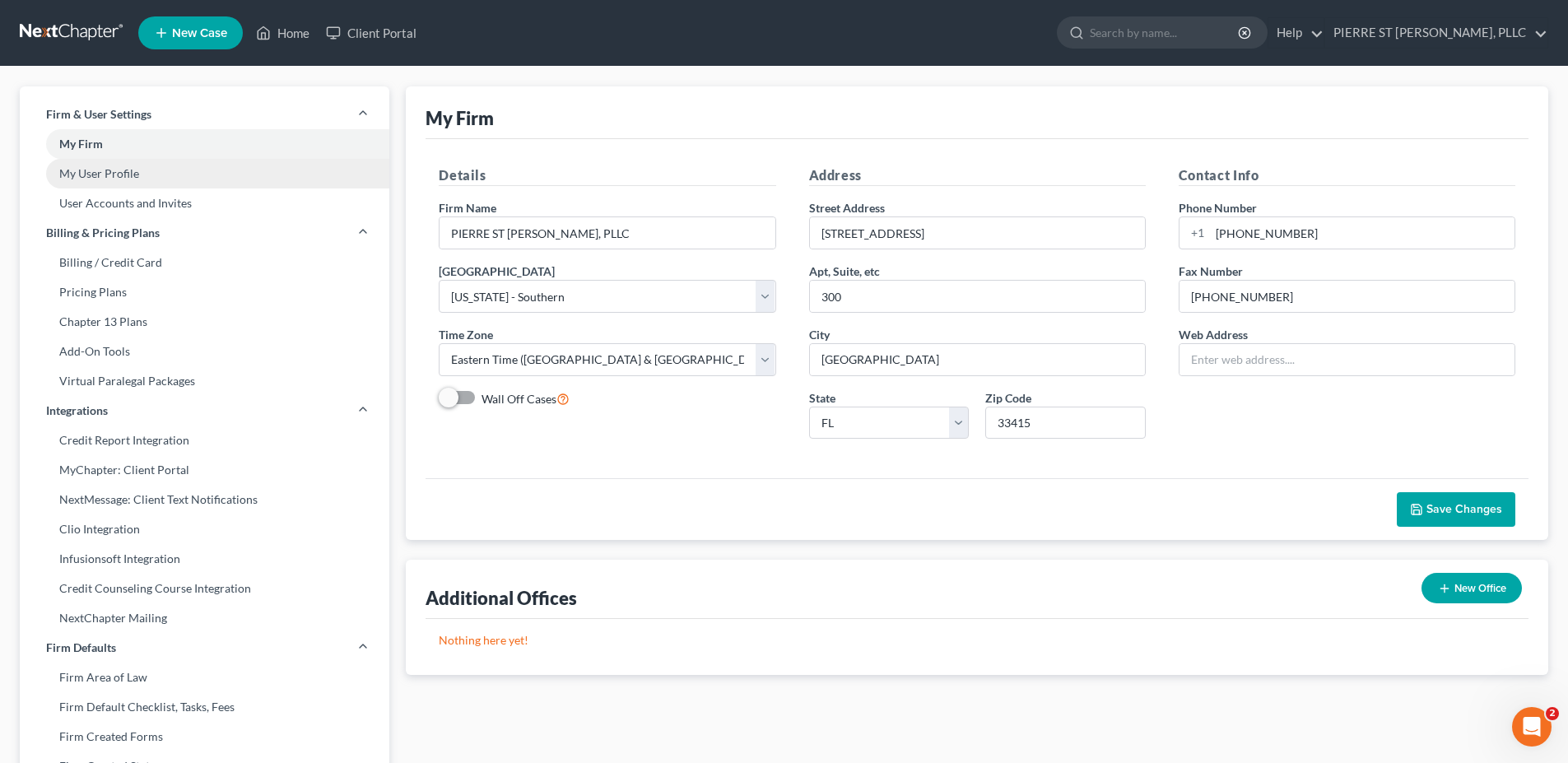
click at [96, 174] on link "My User Profile" at bounding box center [204, 173] width 369 height 29
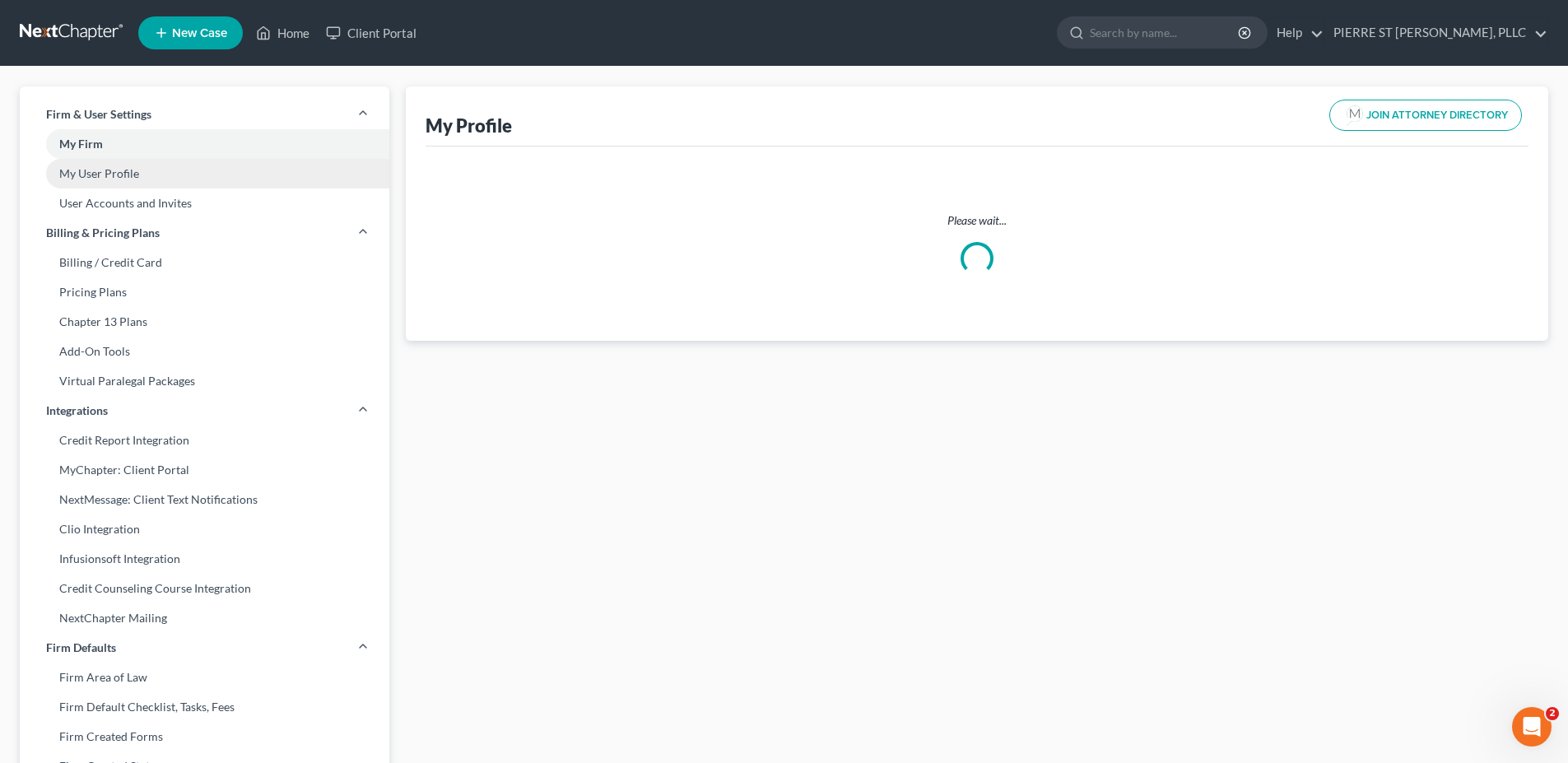
select select "9"
select select "17"
select select "attorney"
select select "1"
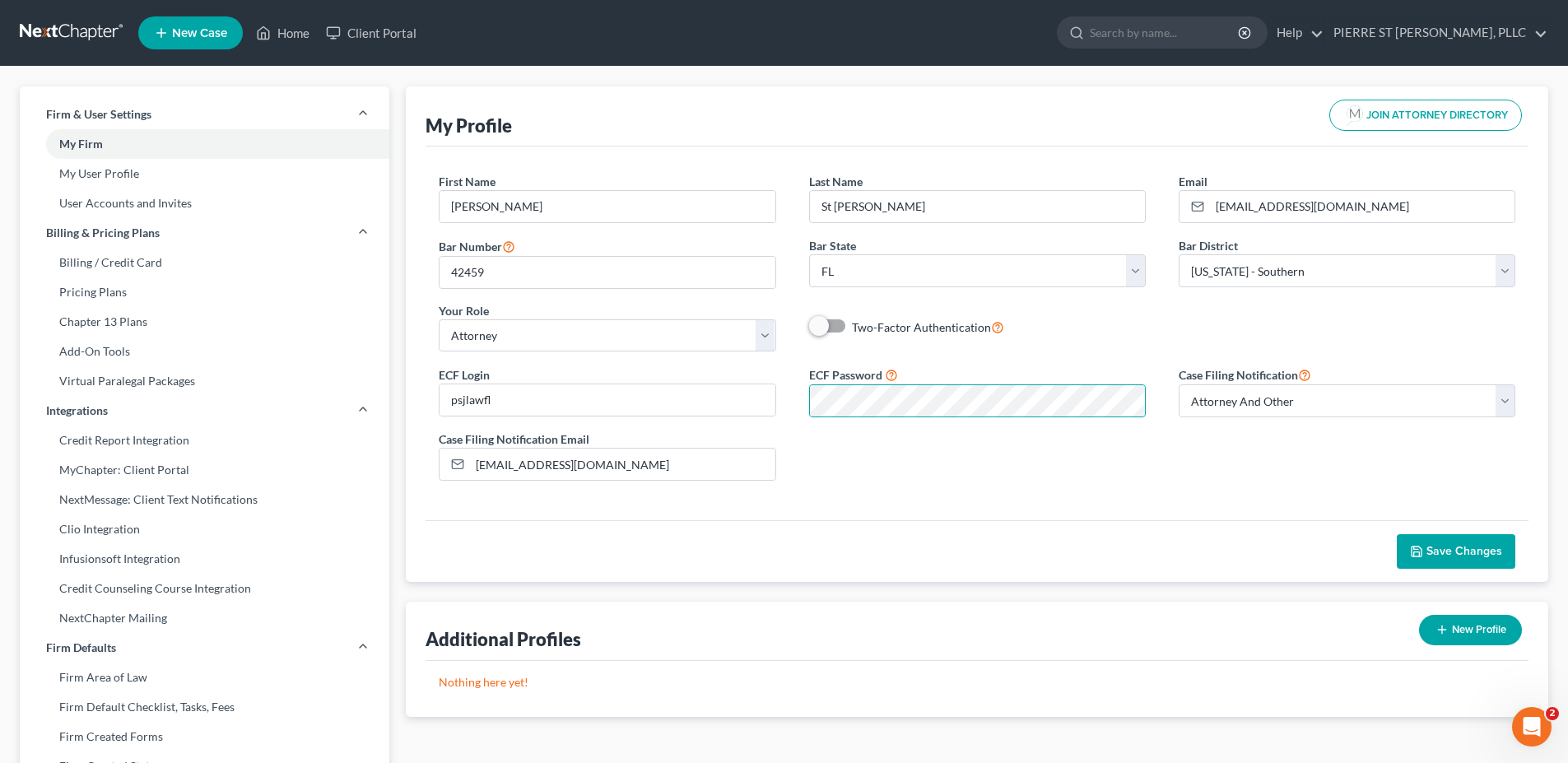
click at [1168, 450] on div "ECF Login psjlawfl ECF Password Case Filing Notification Select Attorney Only A…" at bounding box center [976, 430] width 1109 height 130
click at [68, 140] on link "My Firm" at bounding box center [204, 144] width 369 height 29
select select "17"
select select "24"
select select "9"
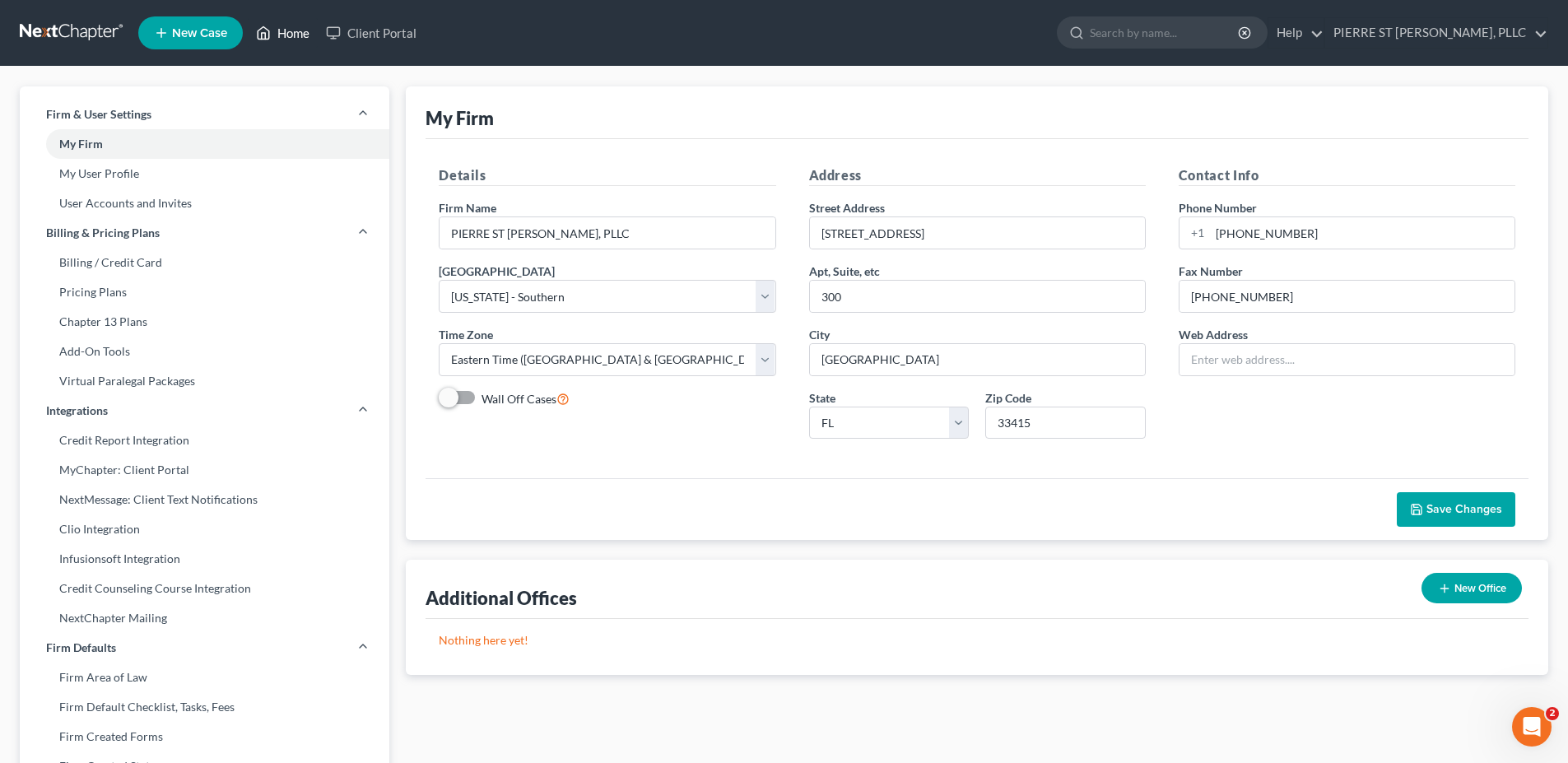
click at [275, 31] on link "Home" at bounding box center [282, 32] width 70 height 29
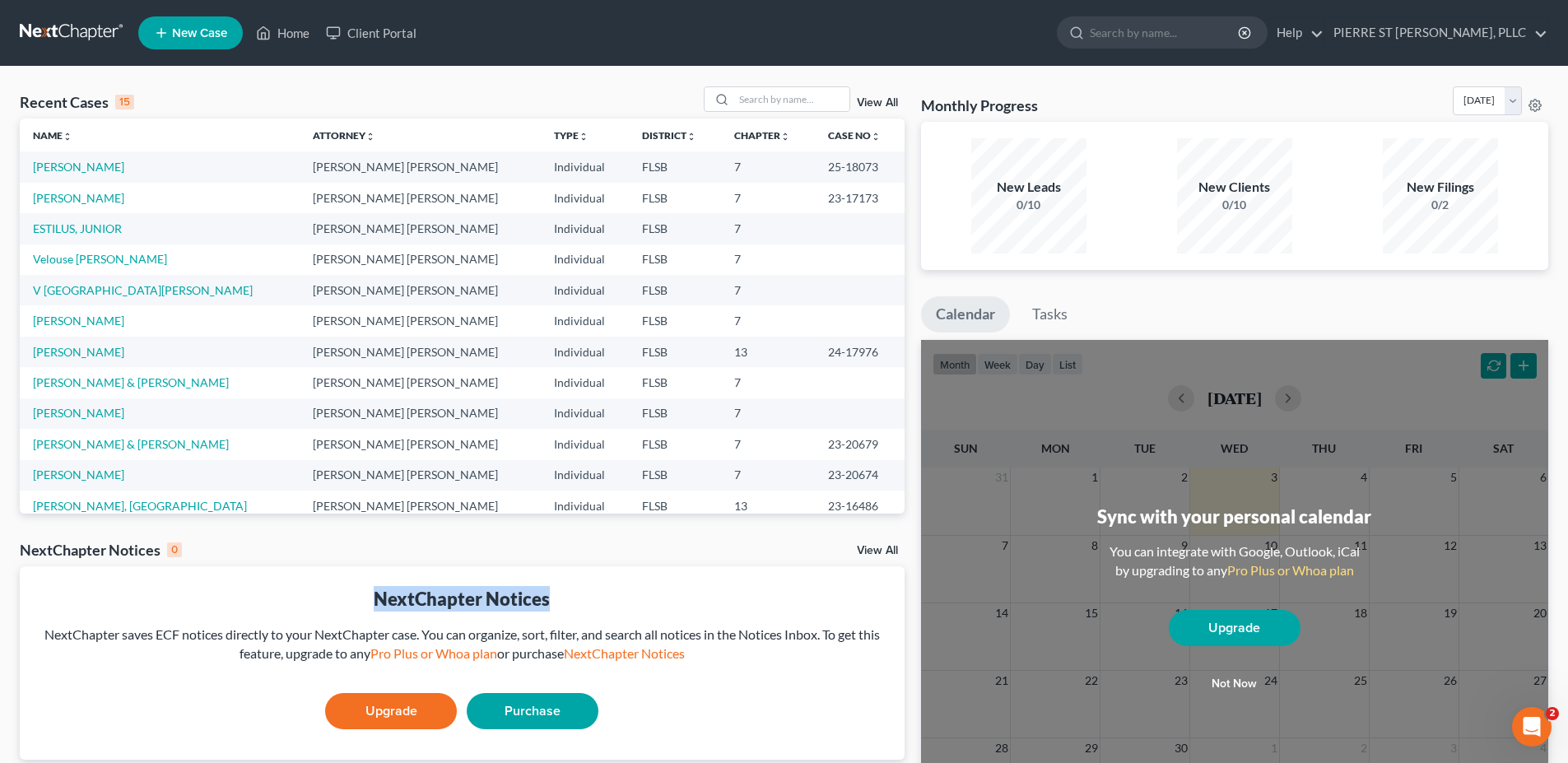
drag, startPoint x: 550, startPoint y: 602, endPoint x: 367, endPoint y: 597, distance: 183.1
click at [367, 597] on div "NextChapter Notices" at bounding box center [462, 599] width 859 height 26
click at [562, 595] on div "NextChapter Notices" at bounding box center [462, 599] width 859 height 26
click at [1489, 28] on link "PIERRE ST [PERSON_NAME], PLLC" at bounding box center [1436, 32] width 222 height 29
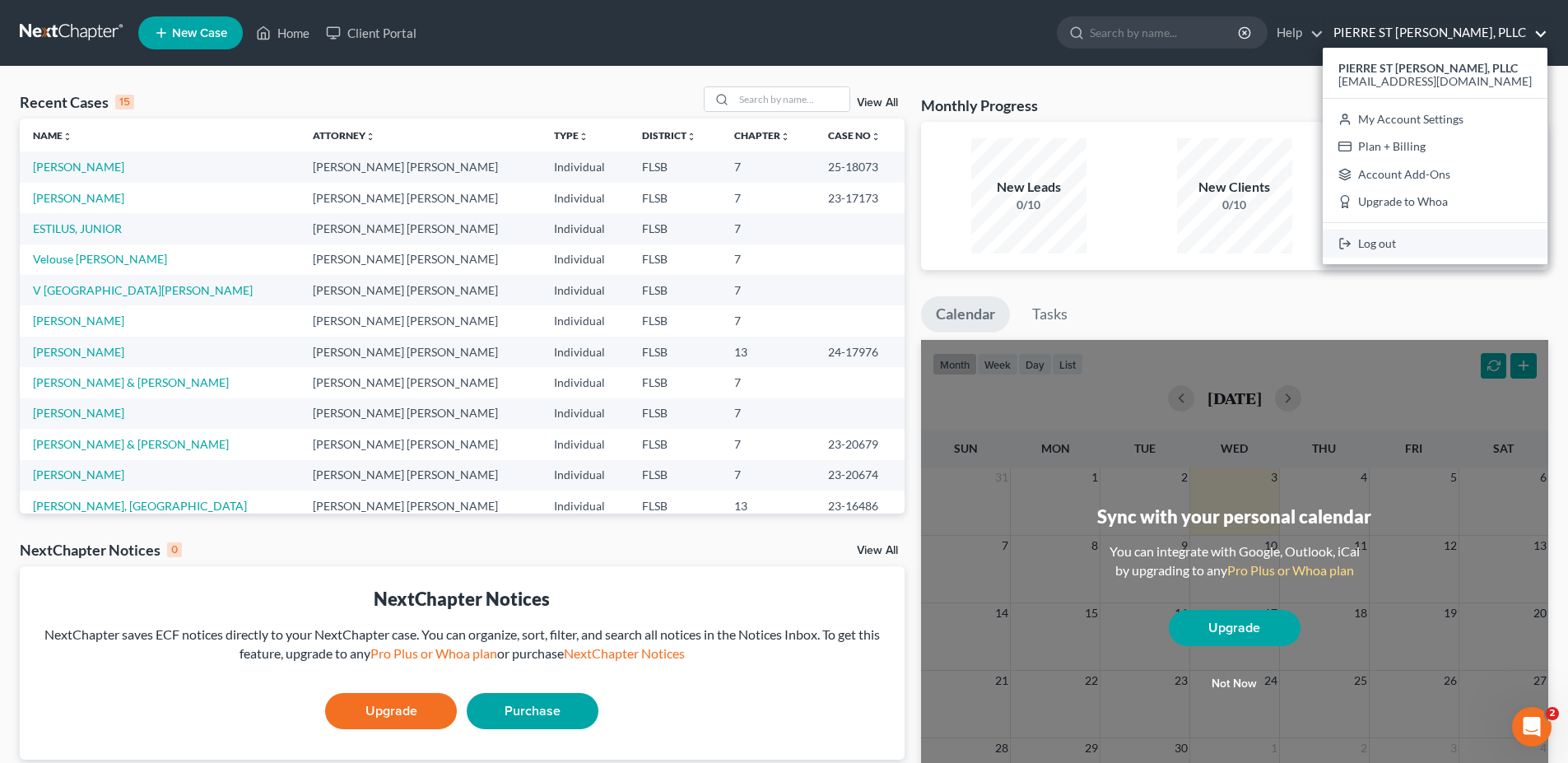
click at [1443, 246] on link "Log out" at bounding box center [1434, 244] width 225 height 28
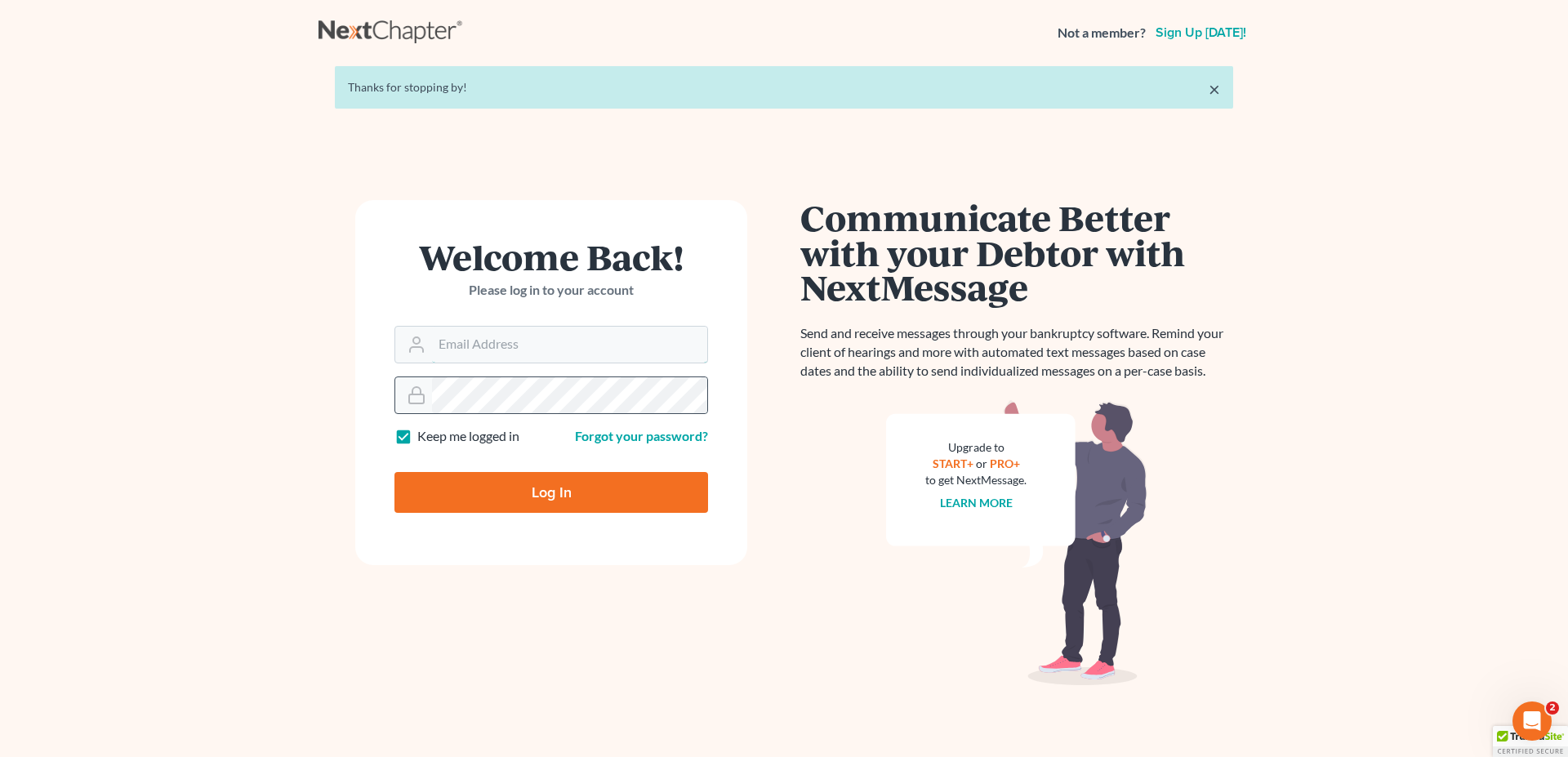
type input "[EMAIL_ADDRESS][DOMAIN_NAME]"
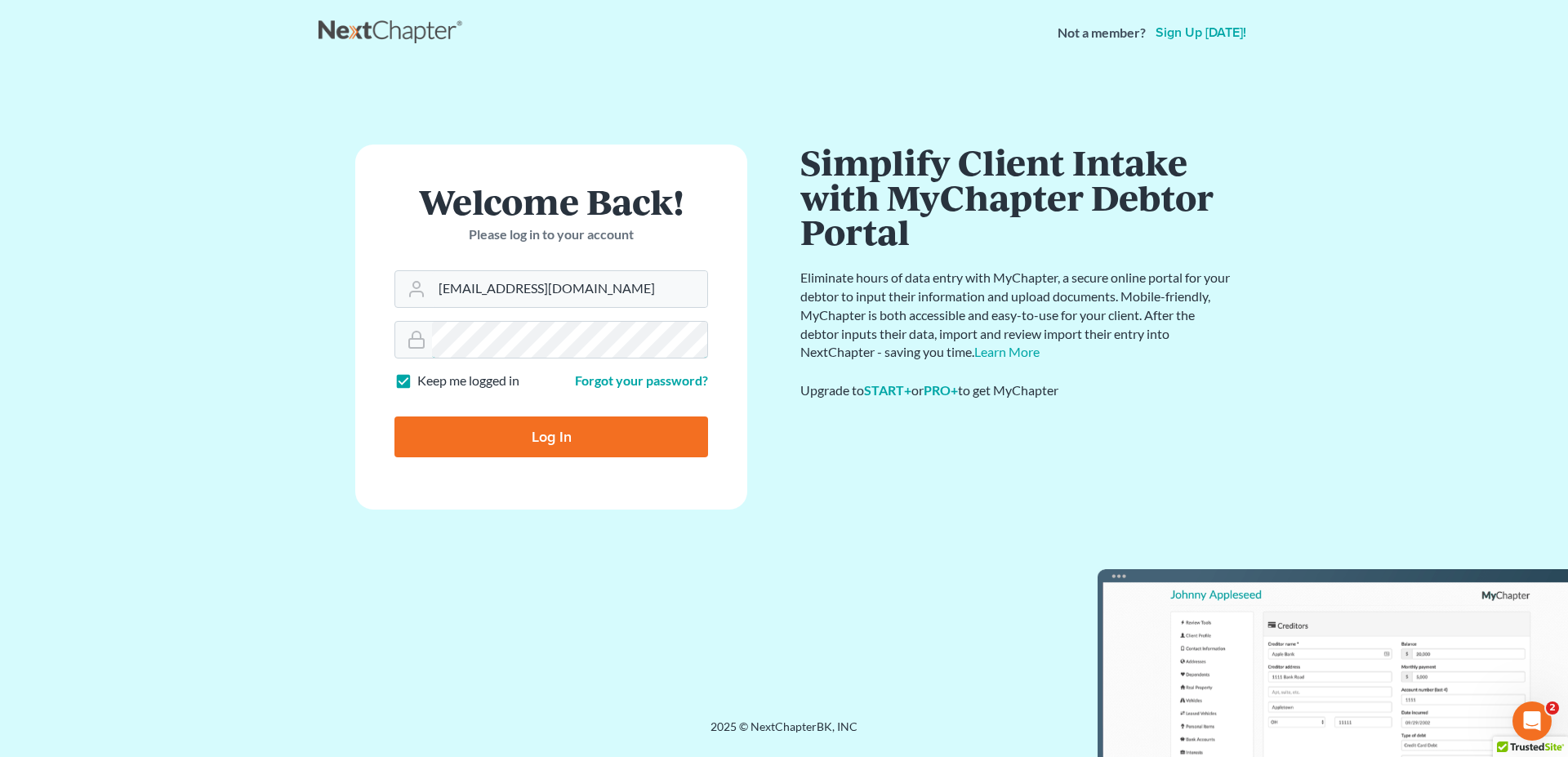
click at [308, 312] on main "× Thanks for stopping by! Welcome Back! Please log in to your account Email Add…" at bounding box center [784, 372] width 1568 height 614
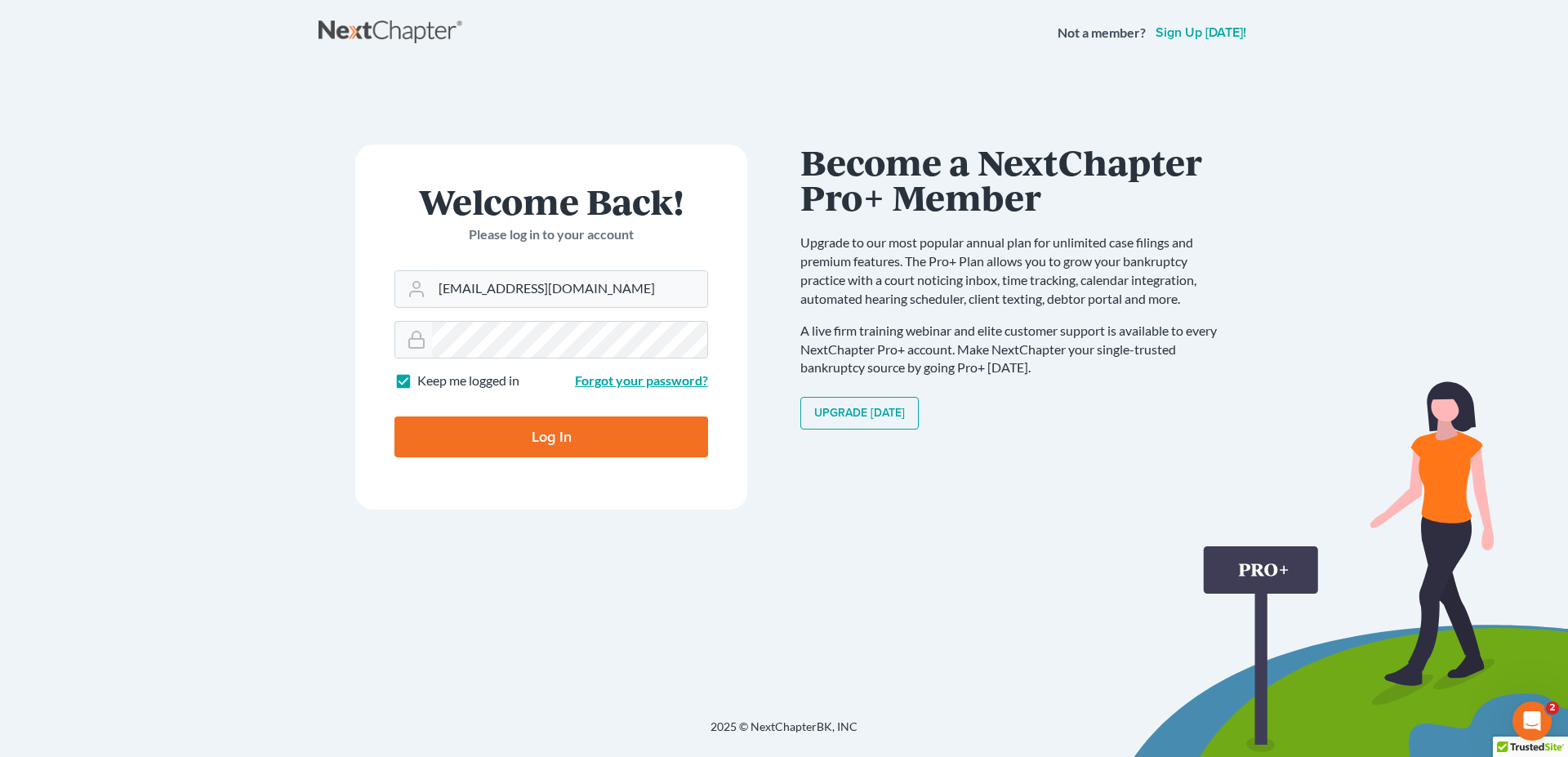
drag, startPoint x: 447, startPoint y: 320, endPoint x: 659, endPoint y: 385, distance: 221.7
click at [659, 385] on link "Forgot your password?" at bounding box center [640, 381] width 133 height 16
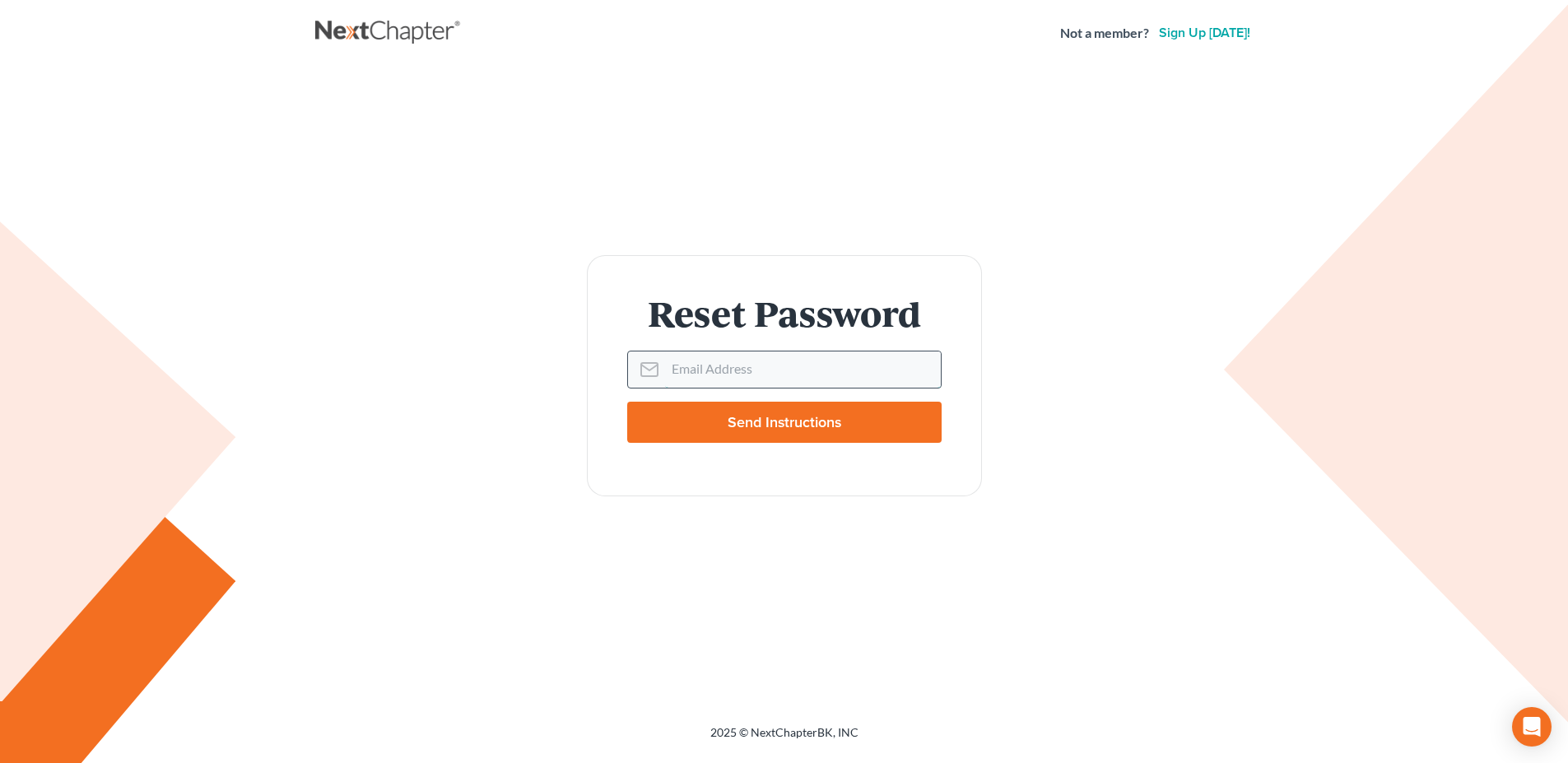
click at [676, 358] on input "Email Address" at bounding box center [803, 370] width 275 height 36
type input "[EMAIL_ADDRESS][DOMAIN_NAME]"
click at [776, 424] on input "Send Instructions" at bounding box center [784, 422] width 314 height 41
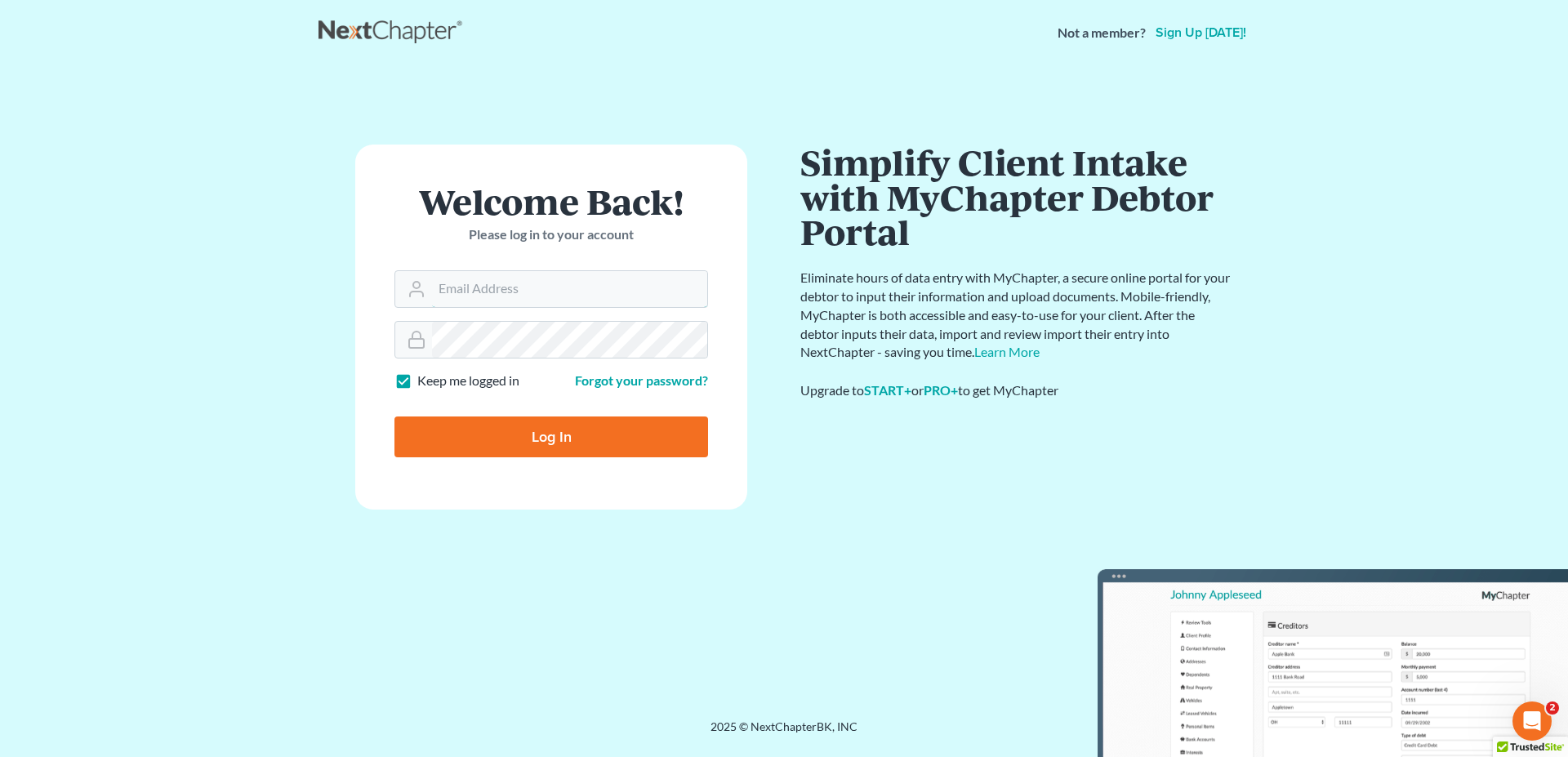
type input "[EMAIL_ADDRESS][DOMAIN_NAME]"
click at [560, 440] on input "Log In" at bounding box center [551, 437] width 314 height 41
type input "Thinking..."
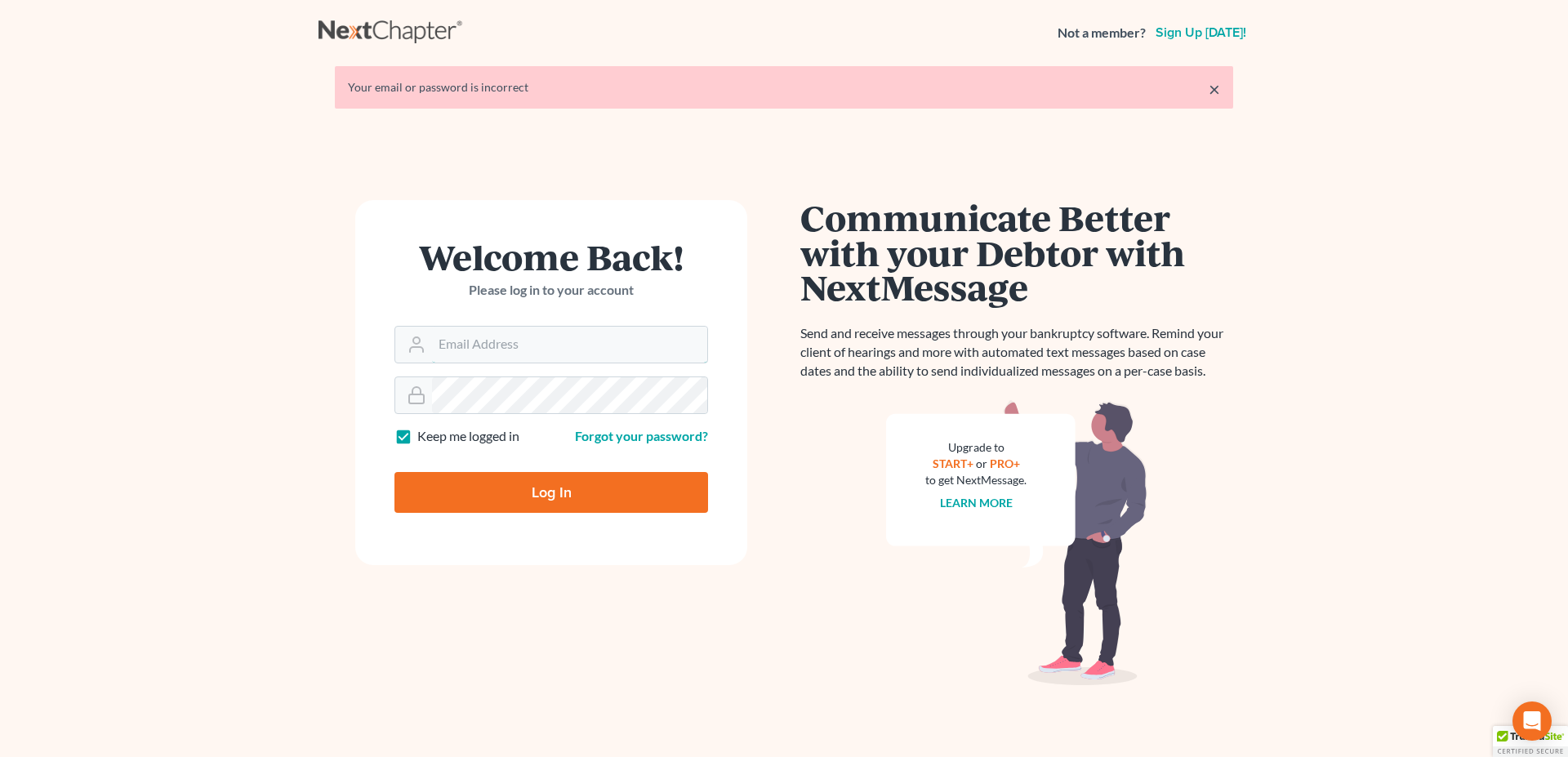
type input "[EMAIL_ADDRESS][DOMAIN_NAME]"
click at [308, 383] on main "× Your email or password is incorrect Welcome Back! Please log in to your accou…" at bounding box center [784, 400] width 1568 height 670
click at [382, 372] on form "Welcome Back! Please log in to your account Email Address [EMAIL_ADDRESS][DOMAI…" at bounding box center [551, 382] width 392 height 365
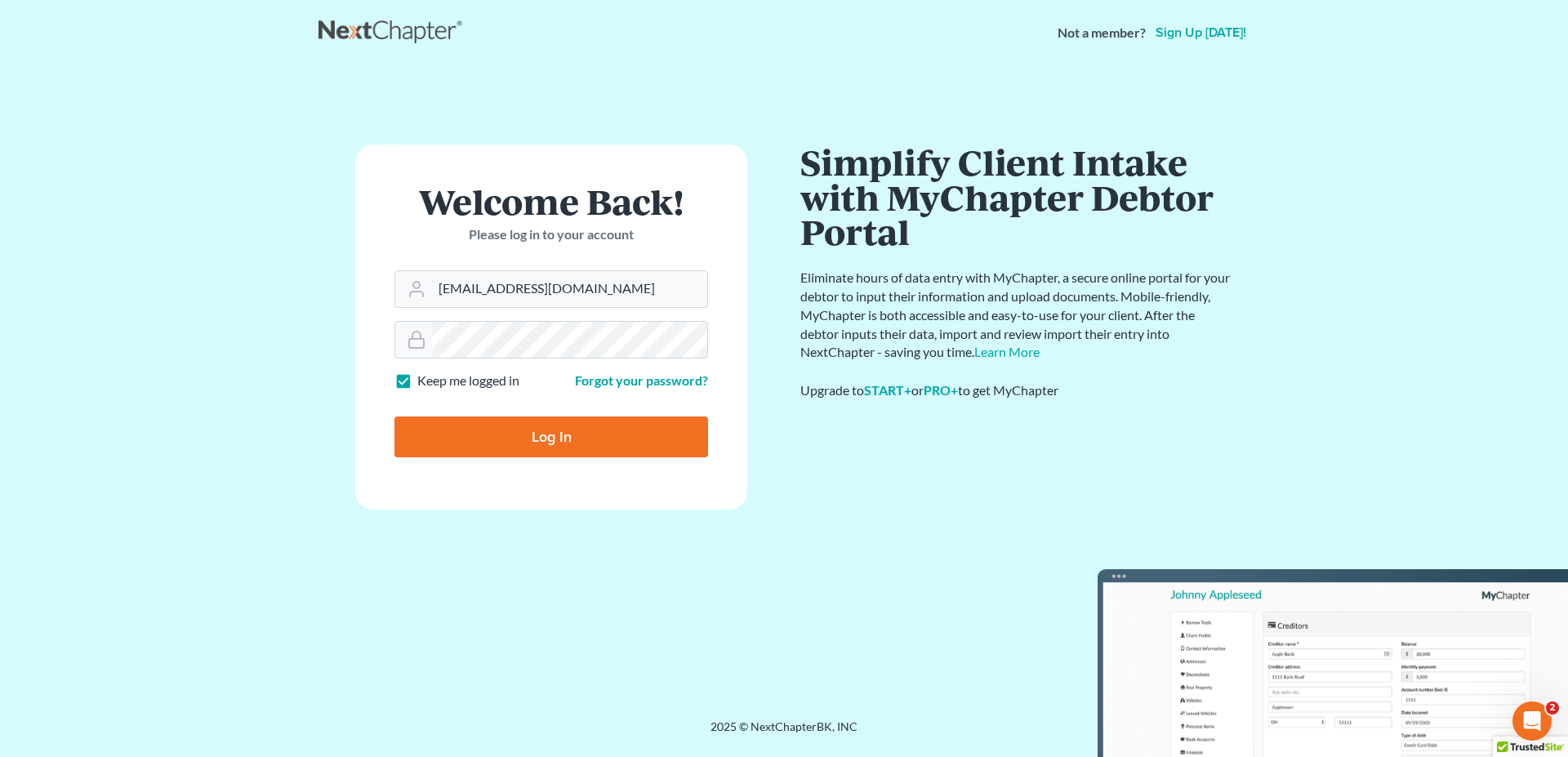
drag, startPoint x: 464, startPoint y: 430, endPoint x: 495, endPoint y: 372, distance: 65.8
click at [471, 423] on input "Log In" at bounding box center [551, 437] width 314 height 41
type input "Thinking..."
